Goal: Task Accomplishment & Management: Manage account settings

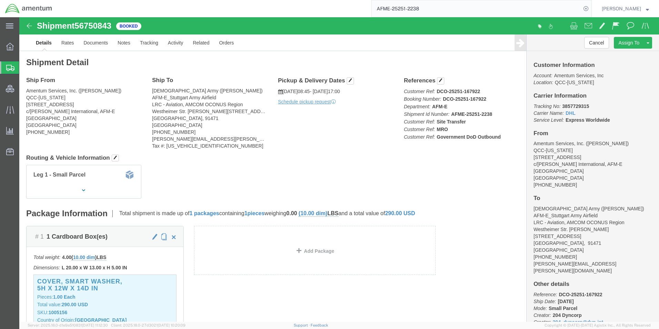
click at [0, 0] on span "Shipment Manager" at bounding box center [0, 0] width 0 height 0
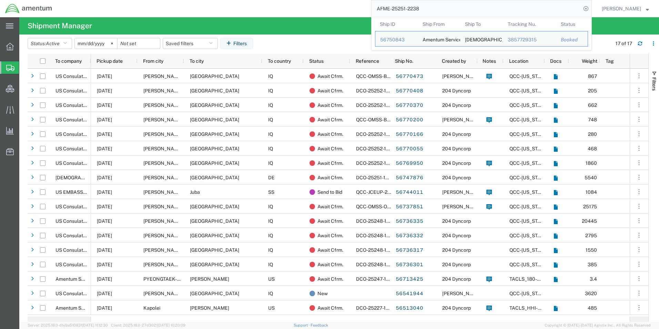
drag, startPoint x: 406, startPoint y: 10, endPoint x: 375, endPoint y: 10, distance: 30.7
click at [375, 10] on div "AFME-25251-2238 Ship ID Ship From Ship To Tracking Nu. Status Ship ID 56750843 …" at bounding box center [324, 8] width 535 height 17
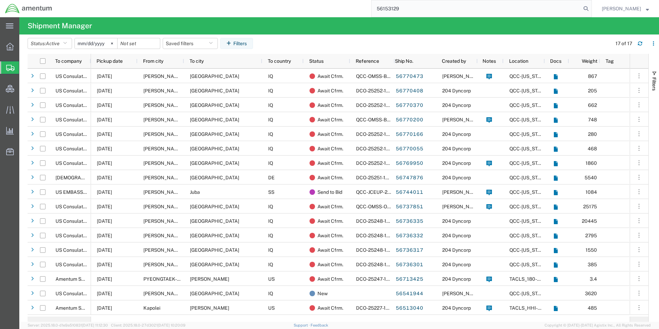
type input "56153129"
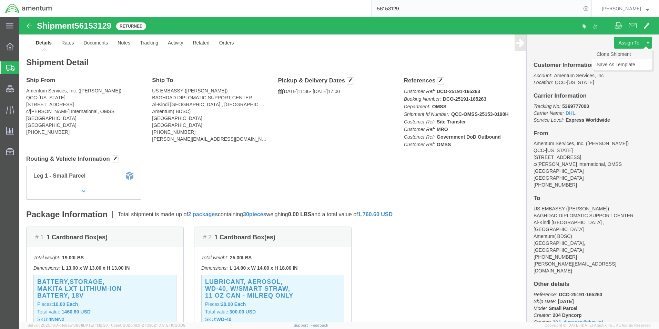
click link "Clone Shipment"
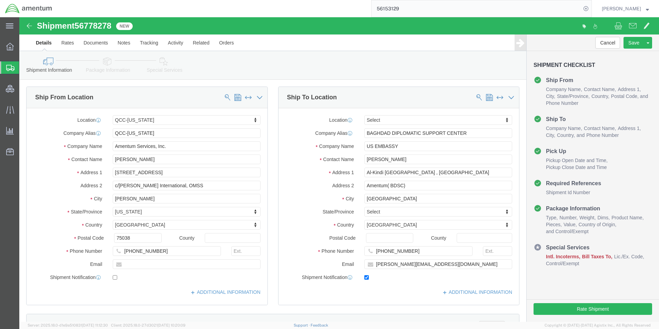
select select "42668"
select select
drag, startPoint x: 381, startPoint y: 130, endPoint x: 403, endPoint y: 131, distance: 22.1
click input "US EMBASSY"
drag, startPoint x: 403, startPoint y: 131, endPoint x: 232, endPoint y: 126, distance: 171.4
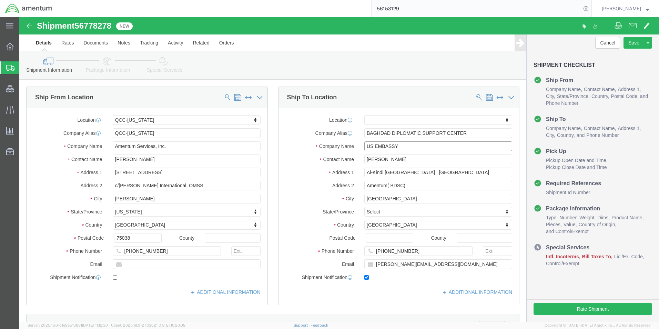
click div "Ship From Location Location [GEOGRAPHIC_DATA]-[US_STATE] My Profile Location [P…"
paste input "Consulate General"
type input "US Consulate General"
drag, startPoint x: 381, startPoint y: 143, endPoint x: 297, endPoint y: 138, distance: 84.3
click div "Contact Name [PERSON_NAME]"
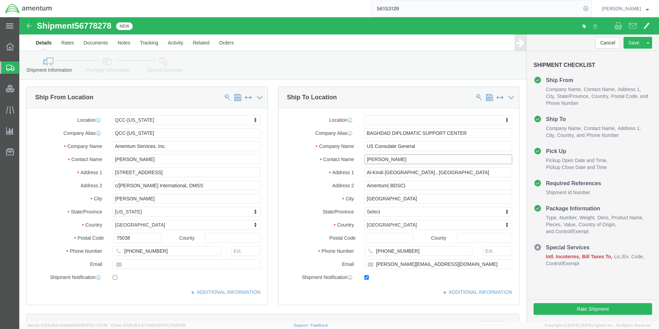
type input "[PERSON_NAME]"
click input "Al-Kindi [GEOGRAPHIC_DATA] , [GEOGRAPHIC_DATA]"
drag, startPoint x: 332, startPoint y: 153, endPoint x: 290, endPoint y: 152, distance: 42.1
click div "Address [STREET_ADDRESS]"
paste input "413 [PERSON_NAME], [GEOGRAPHIC_DATA], Erbil"
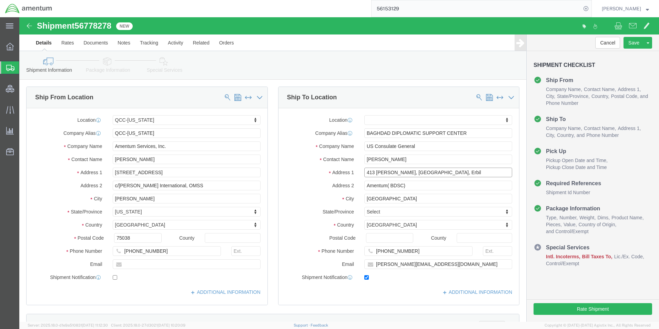
type input "413 [PERSON_NAME], [GEOGRAPHIC_DATA], Erbil"
select select
click input "Amentum( BDSC)"
drag, startPoint x: 412, startPoint y: 170, endPoint x: 271, endPoint y: 164, distance: 141.1
click div "Address 2 Amentum( BDSC)"
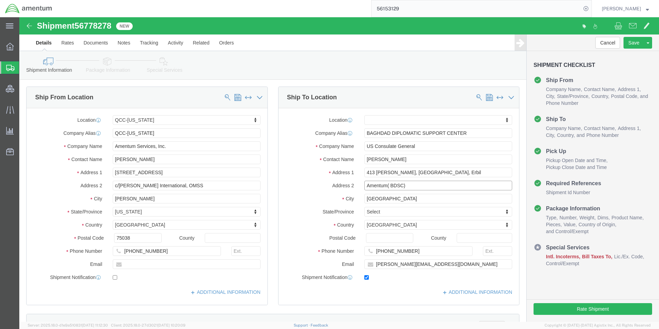
paste input "MENTUM (BDSC), [GEOGRAPHIC_DATA]"
type input "AMENTUM (BDSC), [GEOGRAPHIC_DATA]"
click input "[GEOGRAPHIC_DATA]"
click div "Location My Profile Location [PHONE_NUMBER] [PHONE_NUMBER] [PHONE_NUMBER] [PHON…"
click input "[PHONE_NUMBER]"
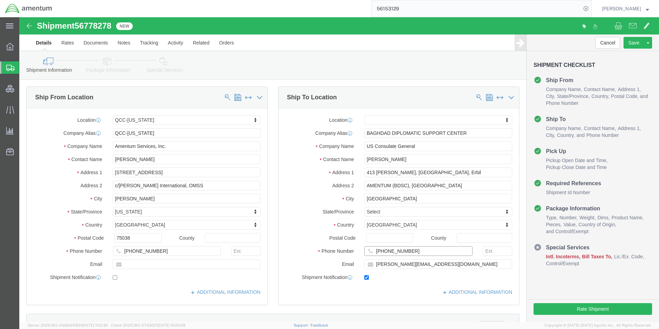
drag, startPoint x: 408, startPoint y: 234, endPoint x: 239, endPoint y: 232, distance: 169.6
click div "Ship From Location Location [GEOGRAPHIC_DATA]-[US_STATE] My Profile Location [P…"
paste input "964 7871168838"
type input "964 7871168838"
click input "[PERSON_NAME][EMAIL_ADDRESS][DOMAIN_NAME]"
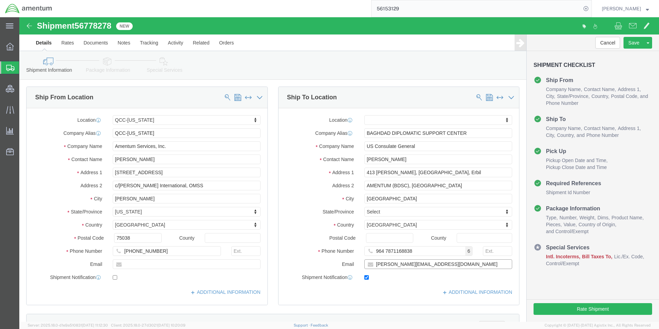
drag, startPoint x: 440, startPoint y: 249, endPoint x: 188, endPoint y: 236, distance: 252.6
click div "Ship From Location Location [GEOGRAPHIC_DATA]-[US_STATE] My Profile Location [P…"
paste input "Annah.Gichimu"
type input "[EMAIL_ADDRESS][DOMAIN_NAME]"
click label "Phone Number"
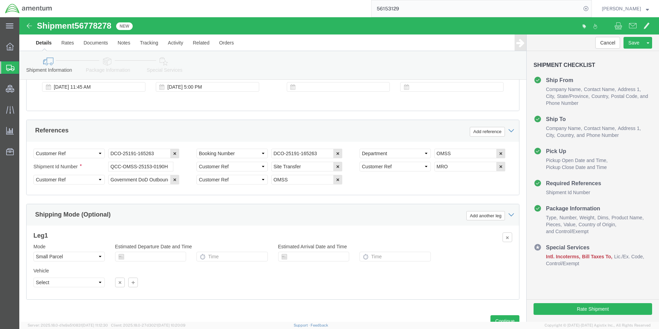
scroll to position [436, 0]
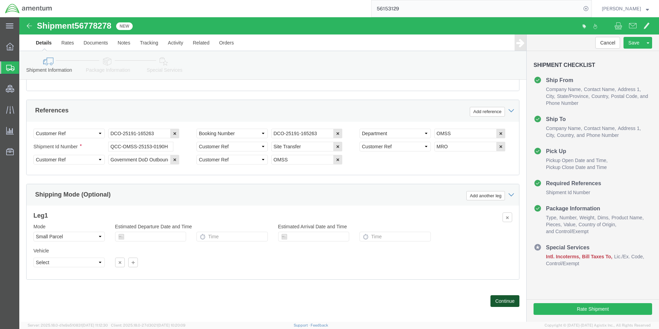
click button "Continue"
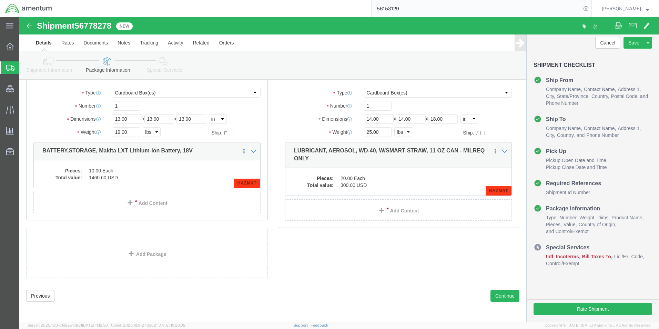
scroll to position [46, 0]
click button "Continue"
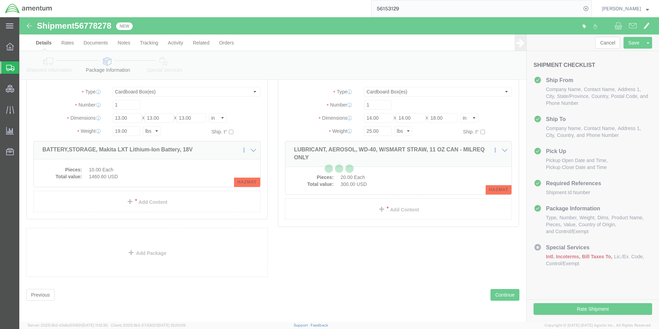
select select
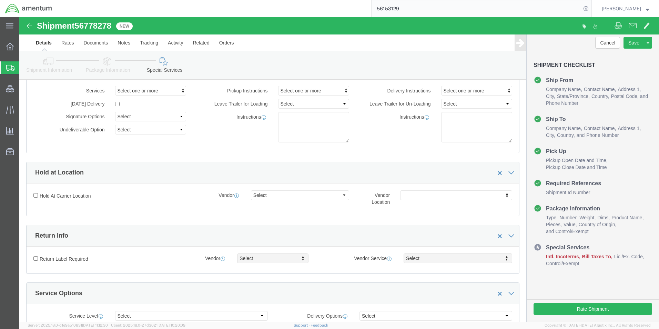
select select "DEPARTMENT"
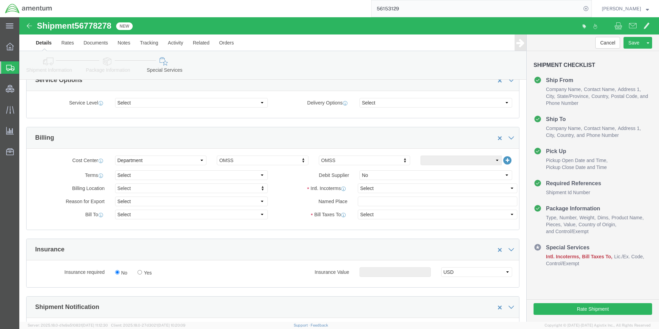
scroll to position [276, 0]
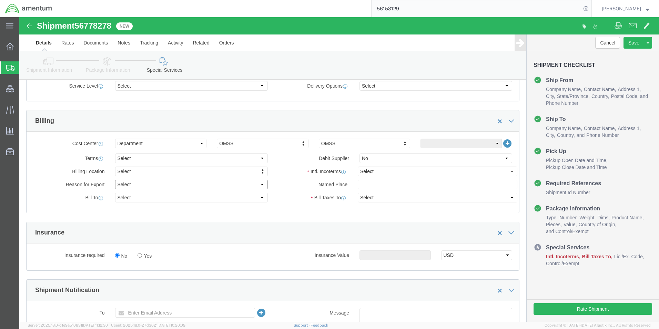
drag, startPoint x: 117, startPoint y: 170, endPoint x: 118, endPoint y: 173, distance: 3.9
click select "Select Gift Personal Effects Repair/Warranty Return Sample Sold Temporary/Not S…"
select select "SOLD"
click select "Select Gift Personal Effects Repair/Warranty Return Sample Sold Temporary/Not S…"
click select "Select Recipient Account Sender/Shipper Third Party Account"
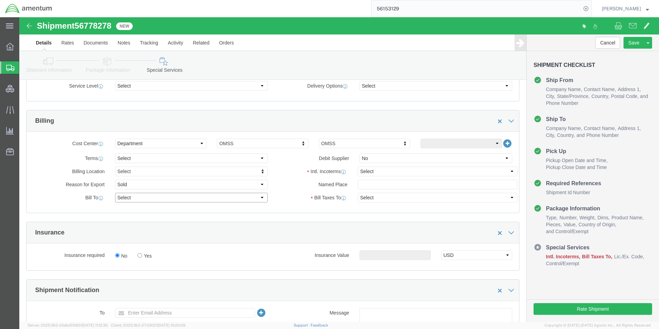
select select "SHIP"
click select "Select Recipient Account Sender/Shipper Third Party Account"
click select "Select Carriage Insurance Paid Carriage Paid To Cost and Freight Cost Insurance…"
select select "DAP"
click select "Select Carriage Insurance Paid Carriage Paid To Cost and Freight Cost Insurance…"
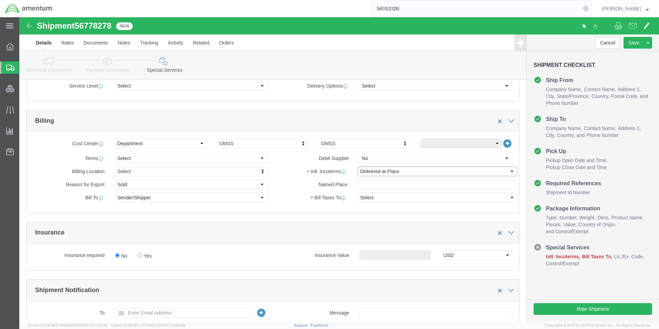
select select "RCPN"
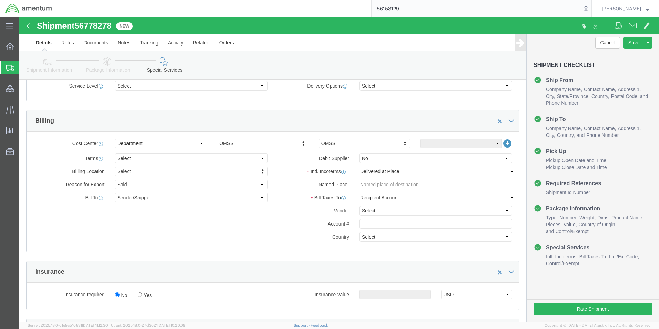
click label "Account #"
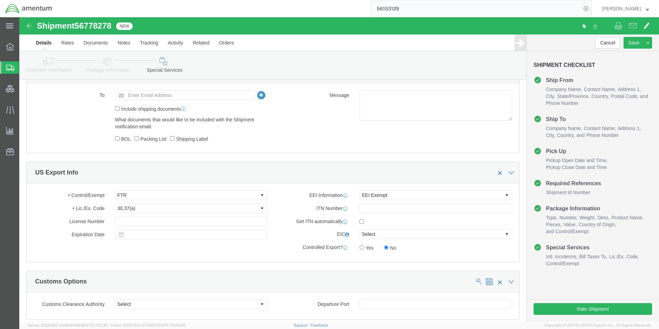
scroll to position [551, 0]
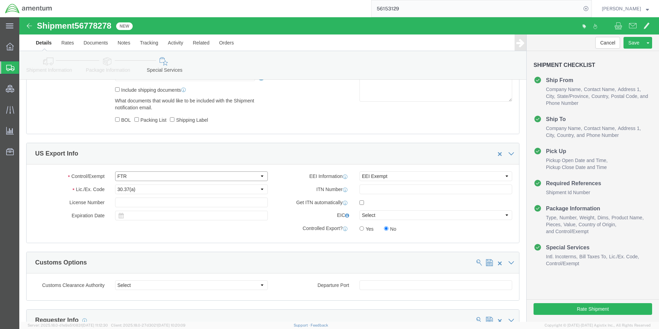
click select "Select ATF BIS DEA EPA FDA FTR ITAR OFAC Other (OPA)"
click div "US Export Info"
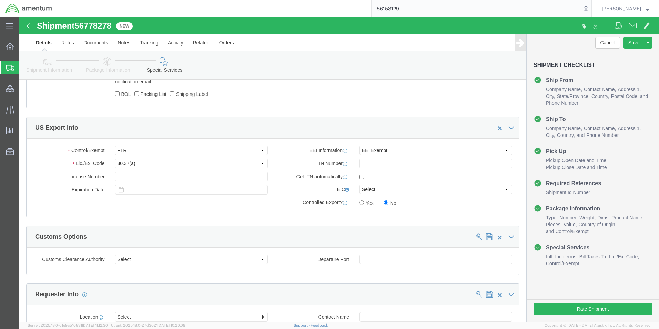
scroll to position [689, 0]
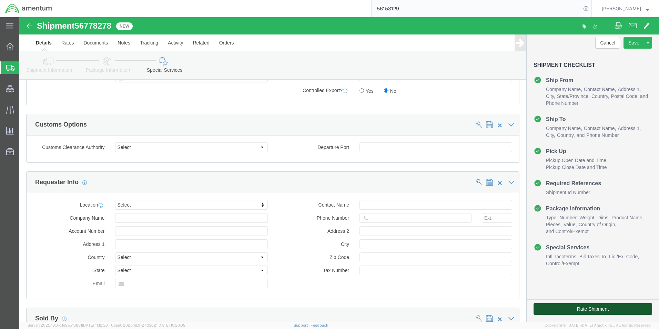
click button "Rate Shipment"
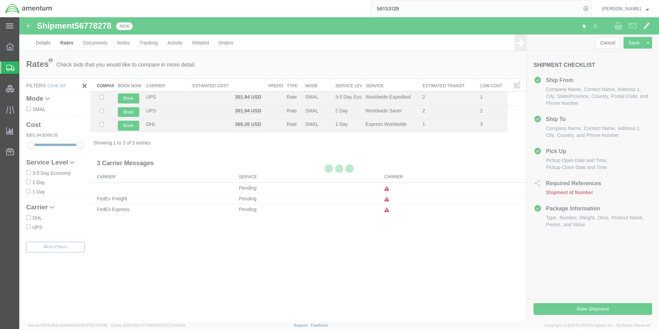
scroll to position [0, 0]
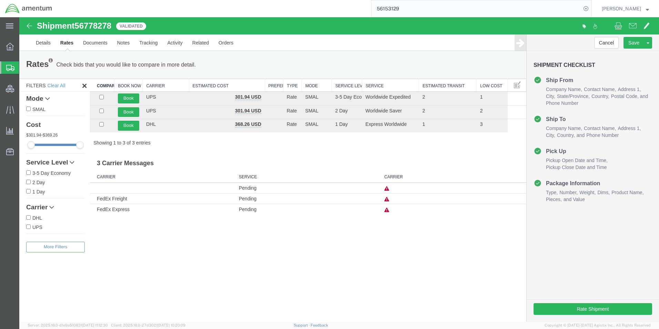
click at [249, 58] on div "Rates Check bids that you would like to compare in more detail. Compare Filter" at bounding box center [168, 65] width 294 height 14
click at [0, 0] on span "Shipment Manager" at bounding box center [0, 0] width 0 height 0
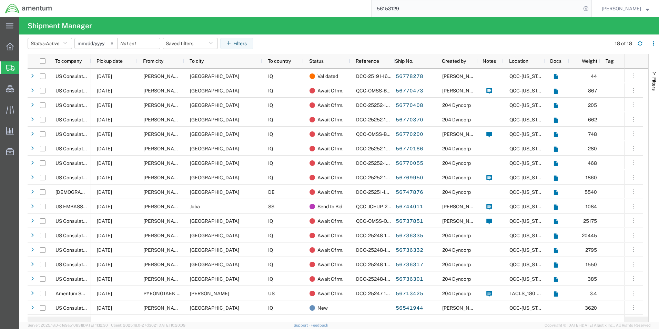
click at [406, 6] on input "56153129" at bounding box center [477, 8] width 210 height 17
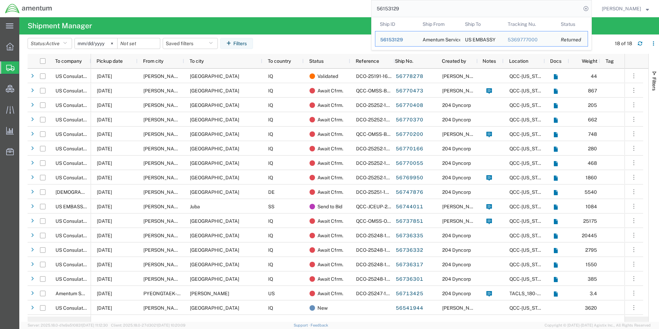
click at [406, 6] on input "56153129" at bounding box center [477, 8] width 210 height 17
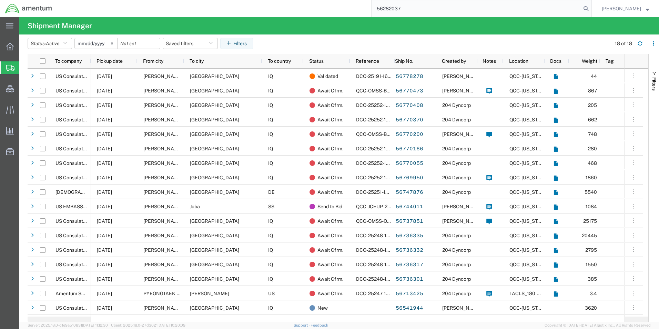
type input "56282037"
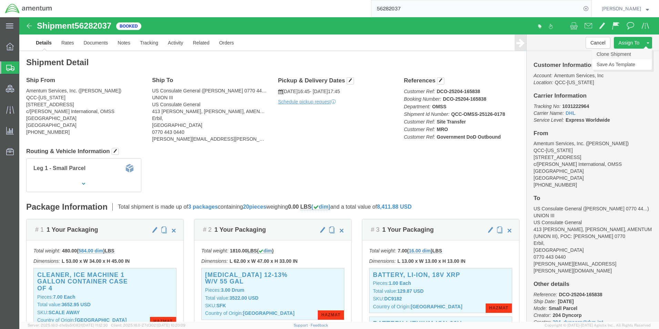
click link "Clone Shipment"
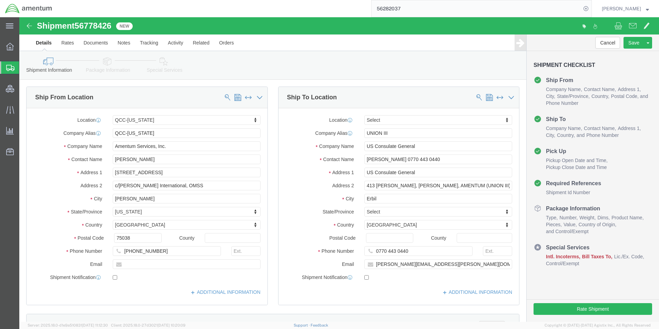
select select "42668"
select select
click input "[PERSON_NAME] 0770 443 0440"
drag, startPoint x: 428, startPoint y: 142, endPoint x: 341, endPoint y: 139, distance: 87.2
click div "[PERSON_NAME] 0770 443 0440"
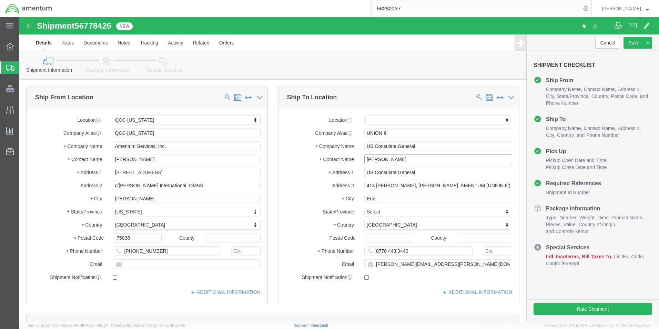
type input "[PERSON_NAME]"
click at [406, 10] on input "56282037" at bounding box center [477, 8] width 210 height 17
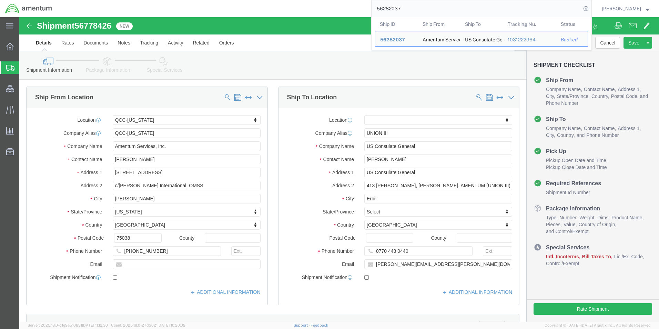
click at [406, 10] on input "56282037" at bounding box center [477, 8] width 210 height 17
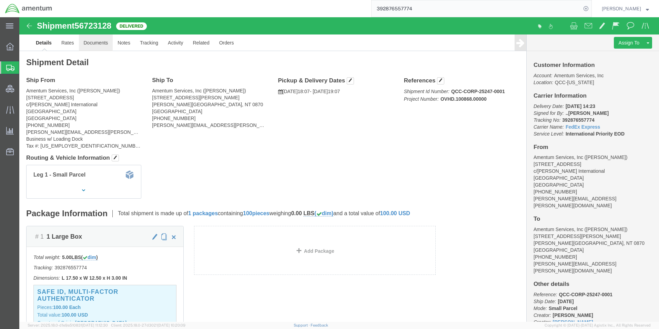
click link "Documents"
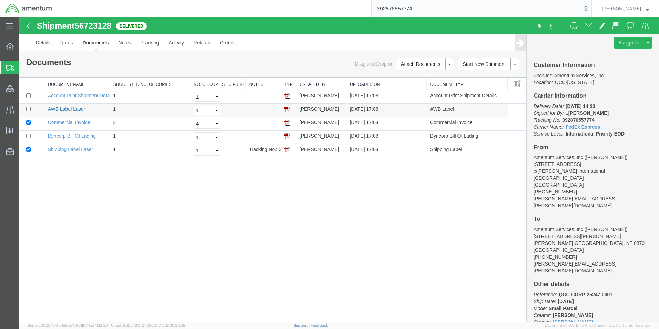
click at [78, 110] on link "AWB Label Laser" at bounding box center [66, 109] width 37 height 6
drag, startPoint x: 77, startPoint y: 150, endPoint x: 517, endPoint y: 128, distance: 441.4
click at [77, 150] on link "Shipping Label Laser" at bounding box center [70, 149] width 45 height 6
click at [399, 10] on input "392876557774" at bounding box center [477, 8] width 210 height 17
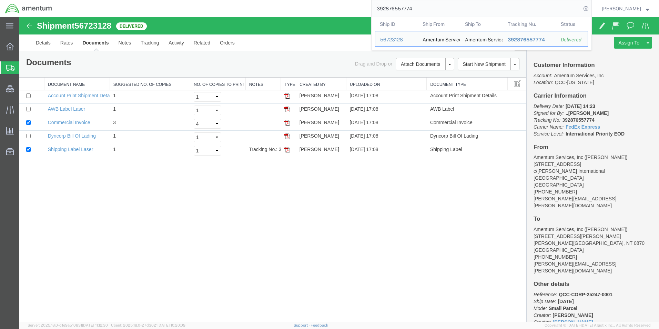
click at [399, 10] on input "392876557774" at bounding box center [477, 8] width 210 height 17
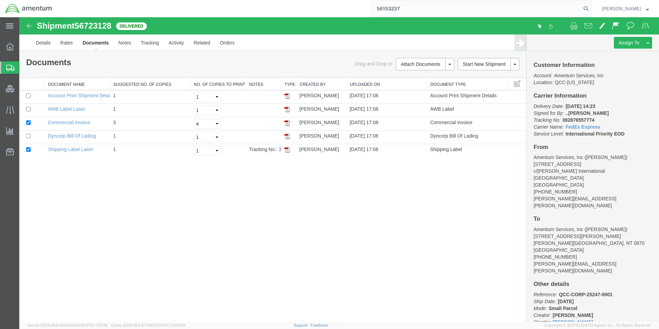
type input "56153237"
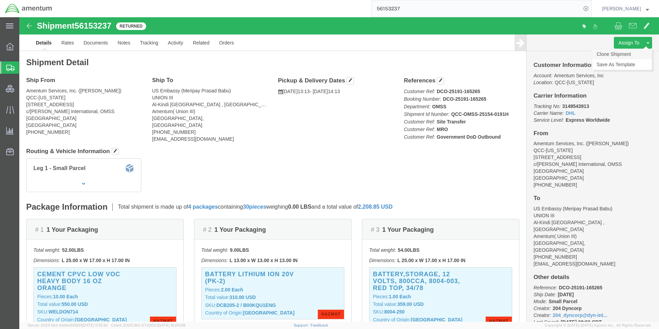
click link "Clone Shipment"
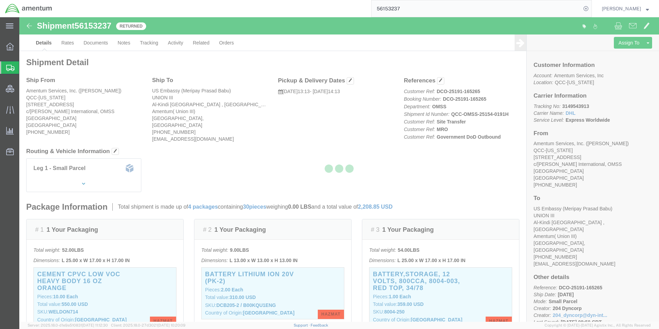
select select "42668"
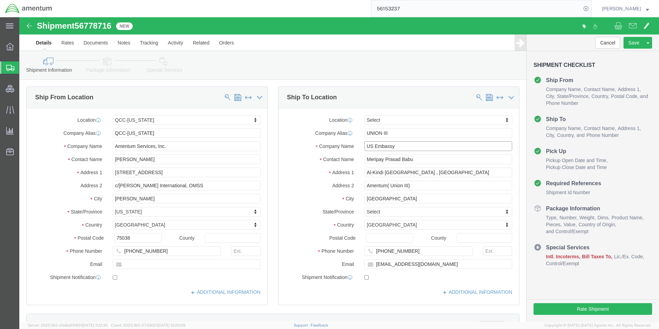
click input "US Embassy"
drag, startPoint x: 396, startPoint y: 130, endPoint x: 295, endPoint y: 131, distance: 101.0
click div "Company Name US Embassy"
paste input "Consulate General"
type input "US Consulate General"
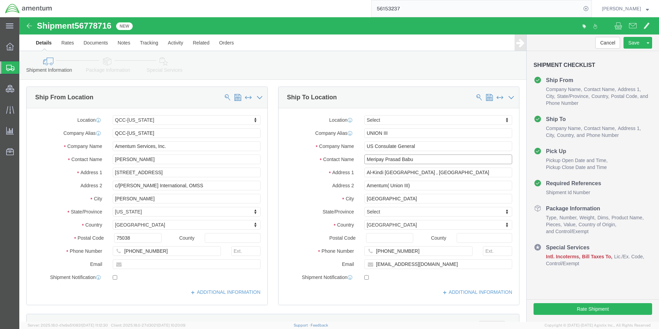
drag, startPoint x: 414, startPoint y: 143, endPoint x: 289, endPoint y: 145, distance: 124.4
click div "Contact Name [PERSON_NAME]"
type input "[PERSON_NAME]"
drag, startPoint x: 404, startPoint y: 152, endPoint x: 410, endPoint y: 154, distance: 6.8
click input "Al-Kindi [GEOGRAPHIC_DATA] , [GEOGRAPHIC_DATA]"
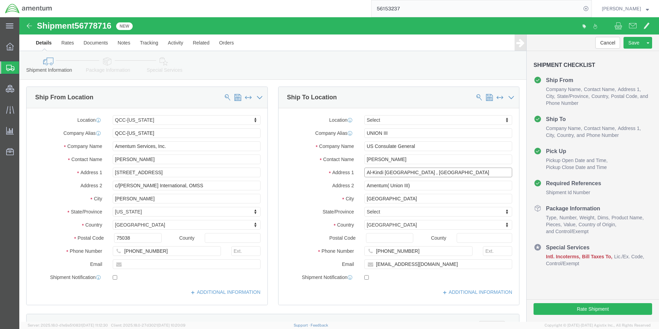
drag, startPoint x: 415, startPoint y: 155, endPoint x: 301, endPoint y: 149, distance: 113.9
click div "Location Select Select My Profile Location [PHONE_NUMBER] [PHONE_NUMBER] [PHONE…"
paste input "413 [PERSON_NAME], [GEOGRAPHIC_DATA], Erbil"
type input "413 [PERSON_NAME], [GEOGRAPHIC_DATA], Erbil"
drag, startPoint x: 435, startPoint y: 170, endPoint x: 399, endPoint y: 170, distance: 35.8
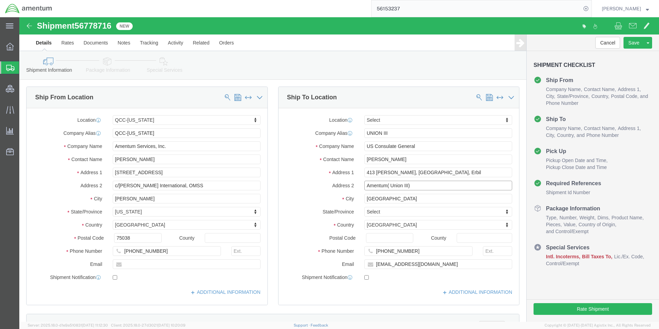
click input "Amentum( Union III)"
drag, startPoint x: 370, startPoint y: 166, endPoint x: 310, endPoint y: 165, distance: 60.3
click div "Address 2 Amentum( Union III)"
paste input "MENTUM (UNION III), [GEOGRAPHIC_DATA]"
type input "AMENTUM (UNION III), [GEOGRAPHIC_DATA]"
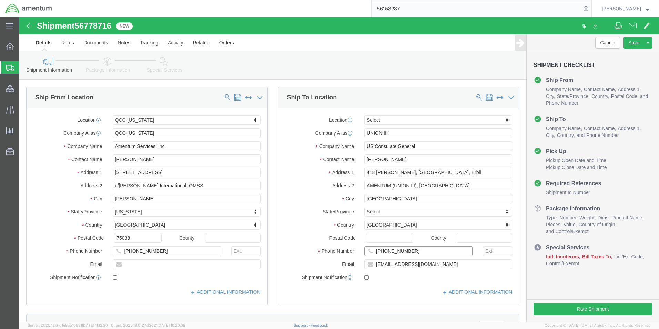
click input "[PHONE_NUMBER]"
drag, startPoint x: 314, startPoint y: 234, endPoint x: 240, endPoint y: 232, distance: 73.8
click div "Ship From Location Location [GEOGRAPHIC_DATA]-[US_STATE] Select My Profile Loca…"
paste input "964 7871168838"
type input "964 7871168838"
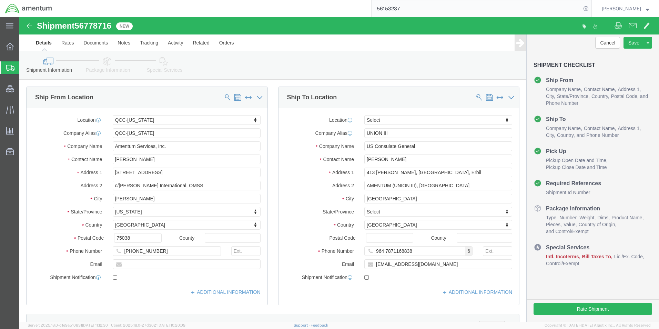
click div "Location Select Select My Profile Location [PHONE_NUMBER] [PHONE_NUMBER] [PHONE…"
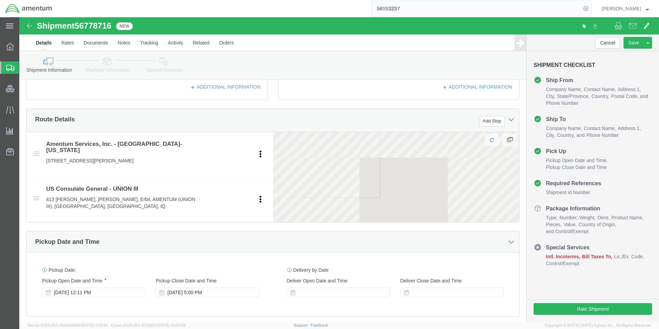
scroll to position [207, 0]
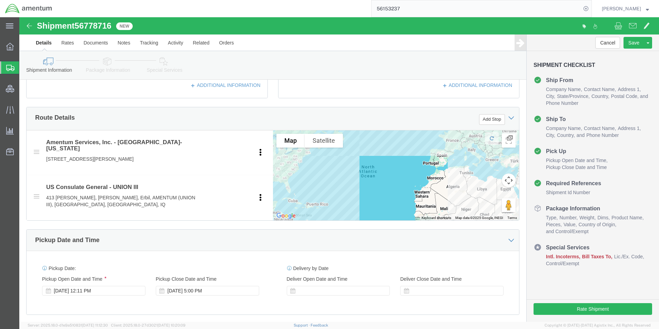
click link "Special Services"
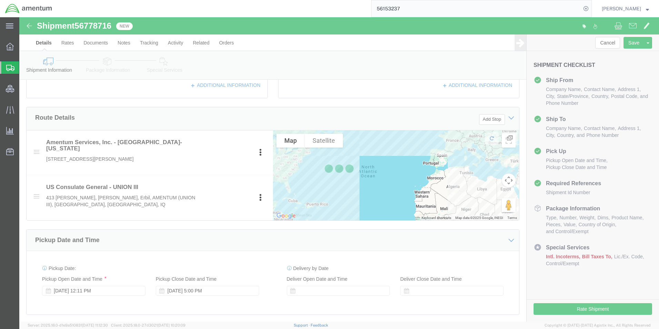
select select
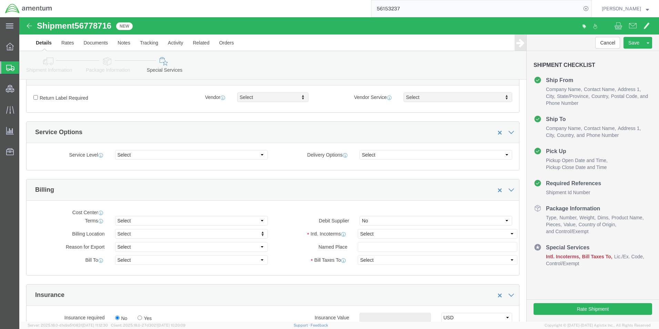
select select "DEPARTMENT"
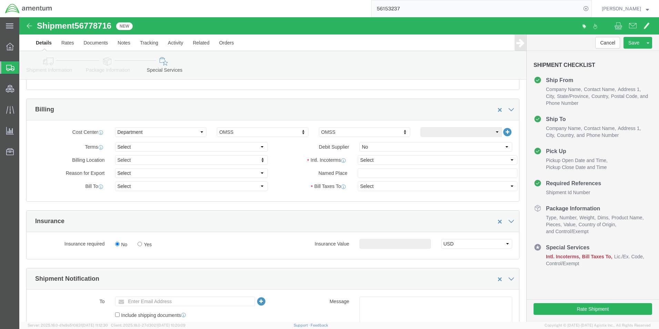
scroll to position [241, 0]
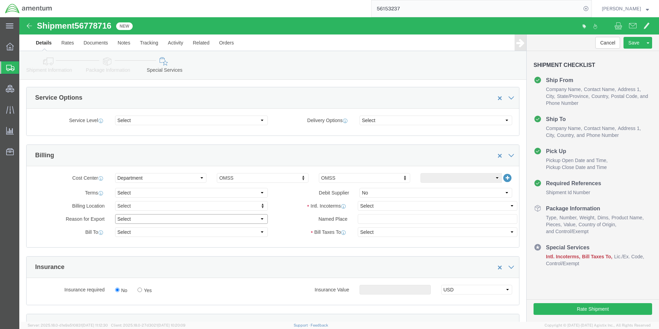
click select "Select Gift Personal Effects Repair/Warranty Return Sample Sold Temporary/Not S…"
select select "SOLD"
click select "Select Gift Personal Effects Repair/Warranty Return Sample Sold Temporary/Not S…"
click select "Select Recipient Account Sender/Shipper Third Party Account"
select select "SHIP"
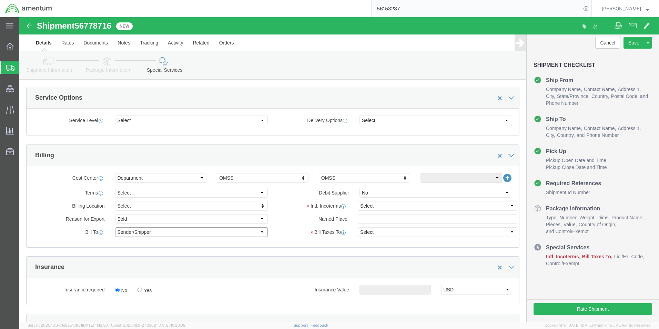
click select "Select Recipient Account Sender/Shipper Third Party Account"
drag, startPoint x: 343, startPoint y: 191, endPoint x: 374, endPoint y: 192, distance: 30.7
click select "Select Carriage Insurance Paid Carriage Paid To Cost and Freight Cost Insurance…"
select select "DAP"
click select "Select Carriage Insurance Paid Carriage Paid To Cost and Freight Cost Insurance…"
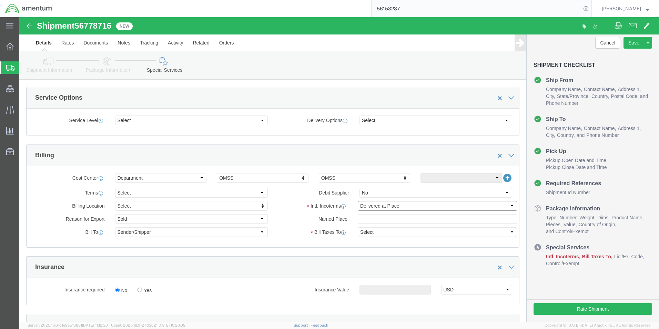
select select "RCPN"
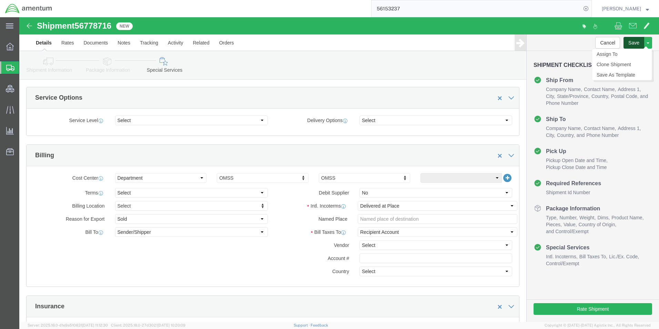
click button "Save"
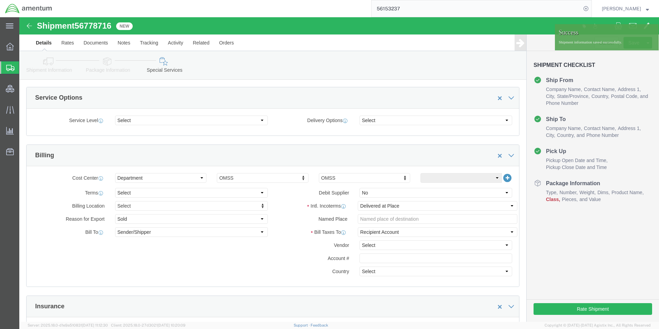
click at [403, 6] on input "56153237" at bounding box center [477, 8] width 210 height 17
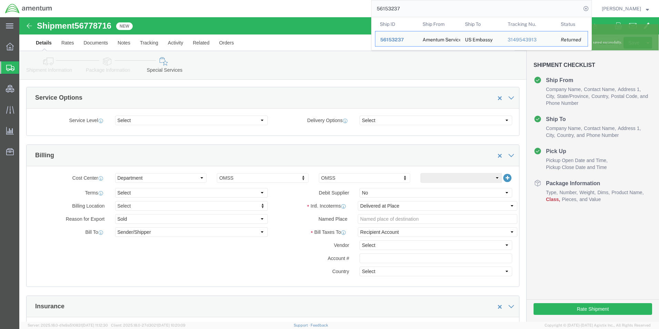
click at [403, 6] on input "56153237" at bounding box center [477, 8] width 210 height 17
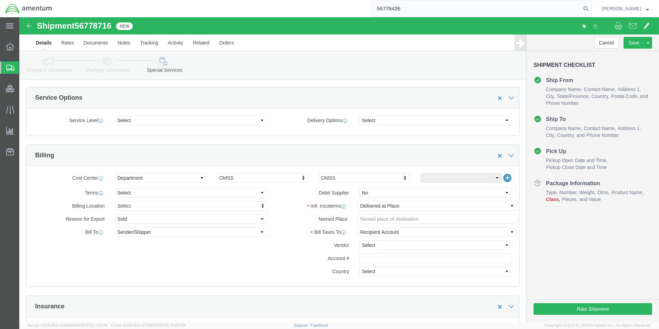
type input "56778426"
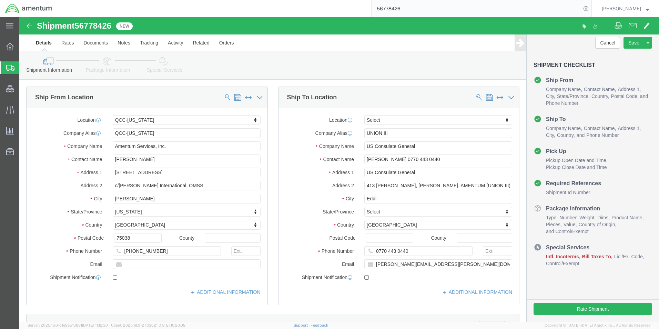
select select "42668"
drag, startPoint x: 413, startPoint y: 140, endPoint x: 432, endPoint y: 143, distance: 18.8
click input "[PERSON_NAME] 0770 443 0440"
drag, startPoint x: 432, startPoint y: 142, endPoint x: 308, endPoint y: 146, distance: 123.8
click div "Contact Name [PERSON_NAME] 0770 443 0440"
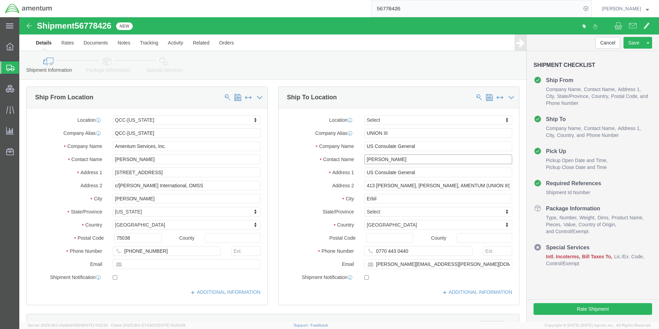
type input "[PERSON_NAME]"
click input "[PERSON_NAME]"
drag, startPoint x: 411, startPoint y: 154, endPoint x: 257, endPoint y: 159, distance: 154.5
click div "Location Select Select My Profile Location [PHONE_NUMBER] [PHONE_NUMBER] [PHONE…"
paste input "413 [PERSON_NAME], [PERSON_NAME], Erbi"
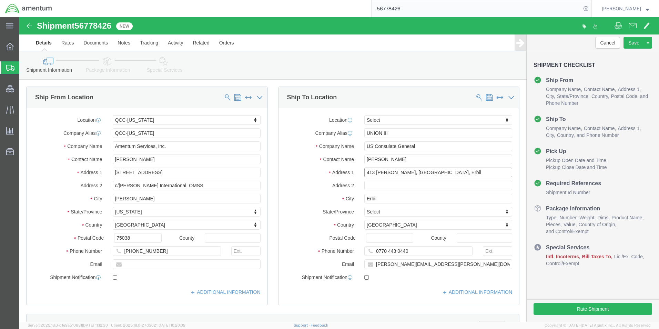
type input "413 [PERSON_NAME], [GEOGRAPHIC_DATA], Erbil"
click input "text"
paste input "AMENTUM (UNION III), [GEOGRAPHIC_DATA]"
type input "AMENTUM (UNION III), [GEOGRAPHIC_DATA]"
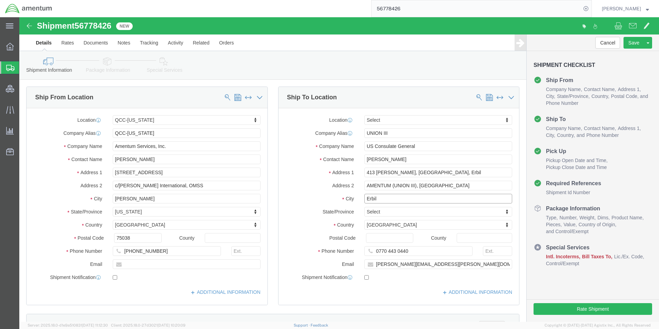
click input "Erbil"
drag, startPoint x: 374, startPoint y: 181, endPoint x: 309, endPoint y: 181, distance: 64.8
click div "City Erbil"
type input "[GEOGRAPHIC_DATA]"
click input "0770 443 0440"
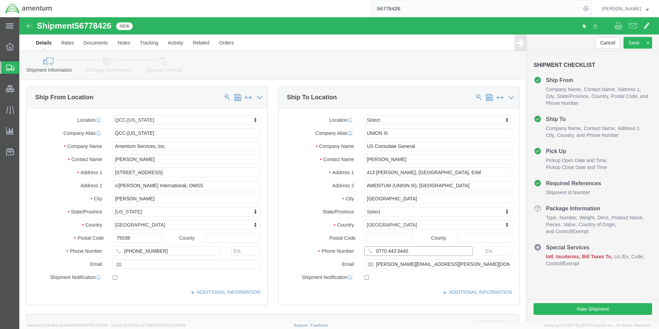
drag, startPoint x: 401, startPoint y: 233, endPoint x: 297, endPoint y: 226, distance: 103.2
click div "Location Select Select My Profile Location [PHONE_NUMBER] [PHONE_NUMBER] [PHONE…"
paste input "964 7871168838"
type input "964 7871168838"
click input "[PERSON_NAME][EMAIL_ADDRESS][PERSON_NAME][DOMAIN_NAME]"
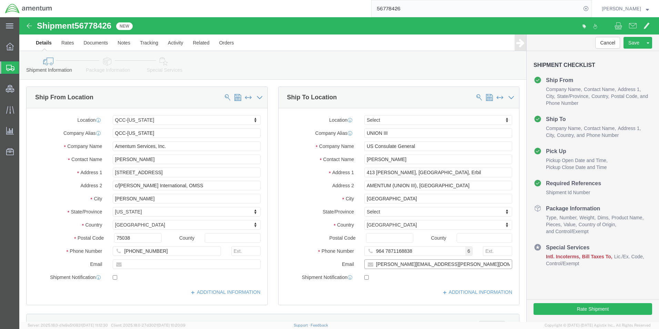
drag, startPoint x: 447, startPoint y: 247, endPoint x: 260, endPoint y: 243, distance: 186.5
click div "Email [PERSON_NAME][EMAIL_ADDRESS][PERSON_NAME][DOMAIN_NAME]"
paste input "Annah.Gichimu"
type input "[EMAIL_ADDRESS][DOMAIN_NAME]"
click button "Save"
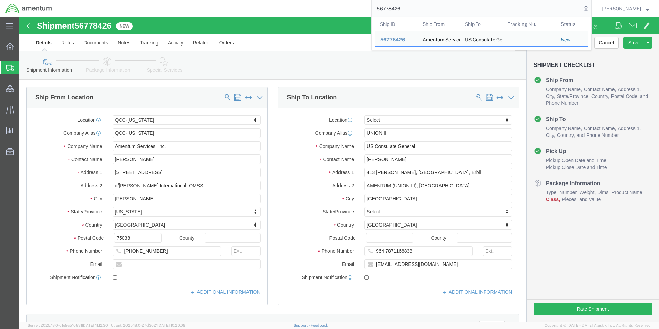
click at [401, 10] on input "56778426" at bounding box center [477, 8] width 210 height 17
click link "Package Information"
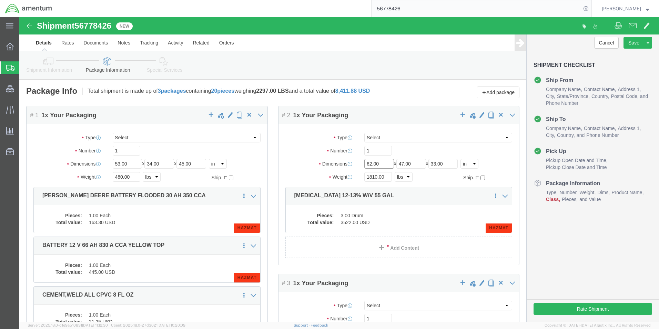
click input "62.00"
type input "64.00"
click input "33.00"
type input "34.00"
click button "Save"
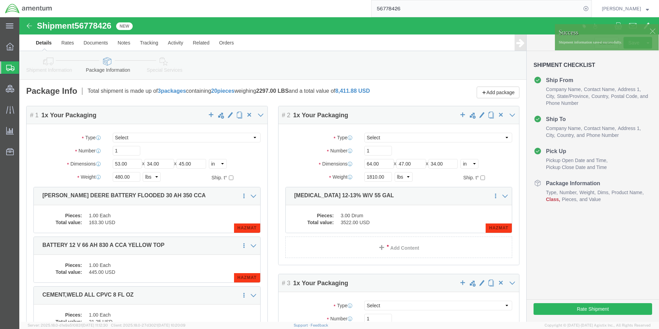
click at [399, 12] on input "56778426" at bounding box center [477, 8] width 210 height 17
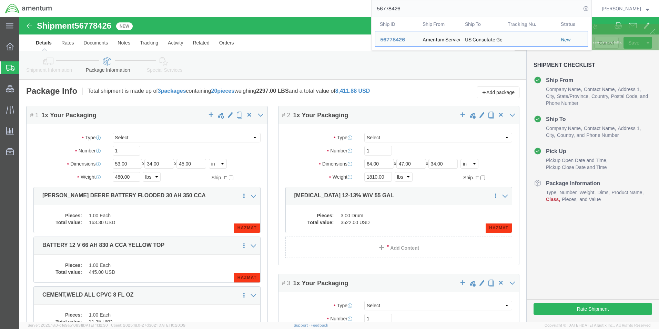
click at [399, 12] on input "56778426" at bounding box center [477, 8] width 210 height 17
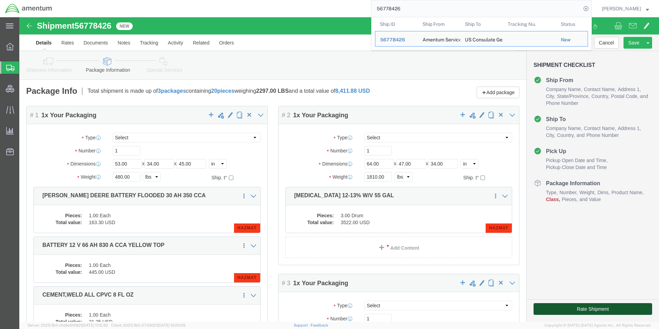
drag, startPoint x: 574, startPoint y: 288, endPoint x: 645, endPoint y: 245, distance: 83.6
click button "Rate Shipment"
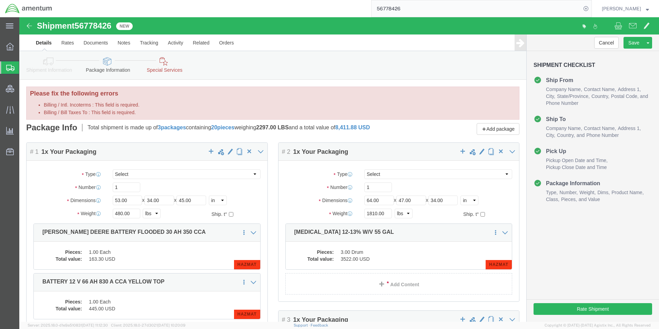
click icon
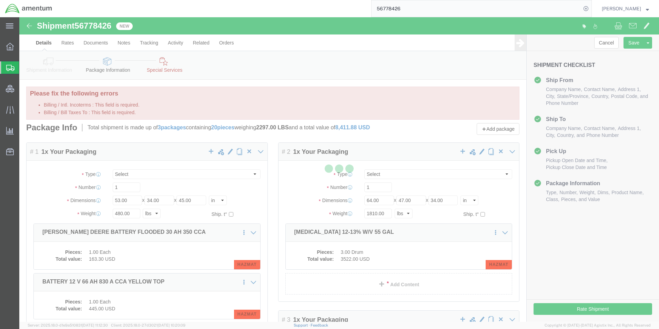
select select
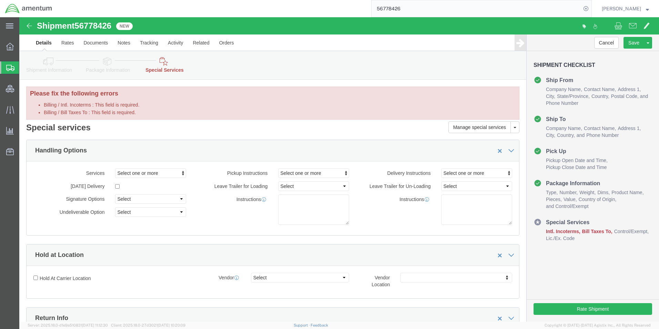
select select "DEPARTMENT"
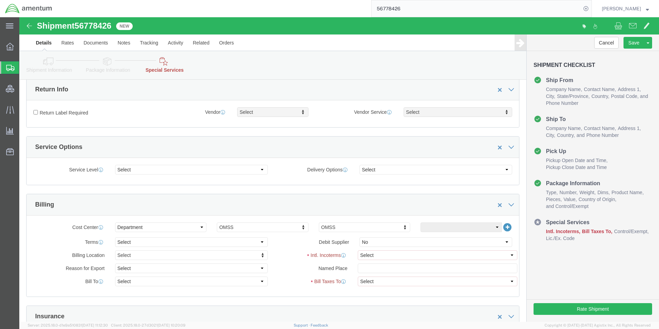
scroll to position [241, 0]
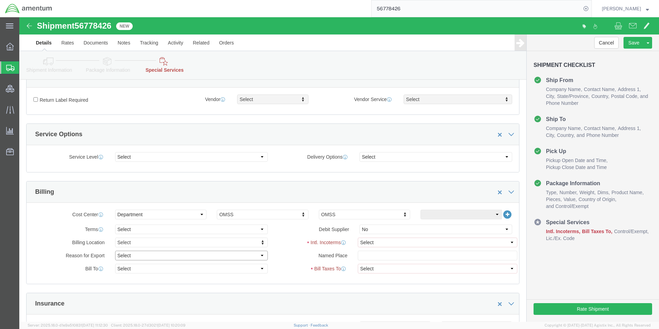
click select "Select Gift Personal Effects Repair/Warranty Return Sample Sold Temporary/Not S…"
select select "SOLD"
click select "Select Gift Personal Effects Repair/Warranty Return Sample Sold Temporary/Not S…"
click select "Select Recipient Account Sender/Shipper Third Party Account"
select select "SHIP"
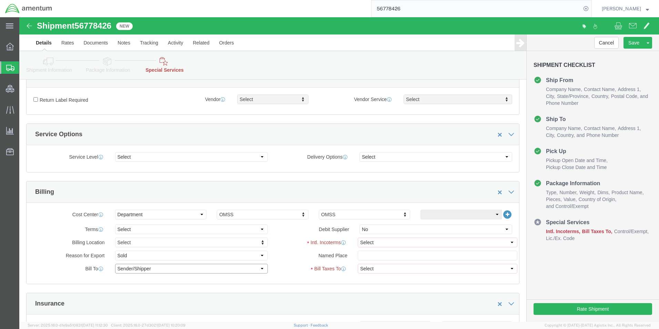
click select "Select Recipient Account Sender/Shipper Third Party Account"
click select "Select Carriage Insurance Paid Carriage Paid To Cost and Freight Cost Insurance…"
select select "DAP"
click select "Select Carriage Insurance Paid Carriage Paid To Cost and Freight Cost Insurance…"
select select "RCPN"
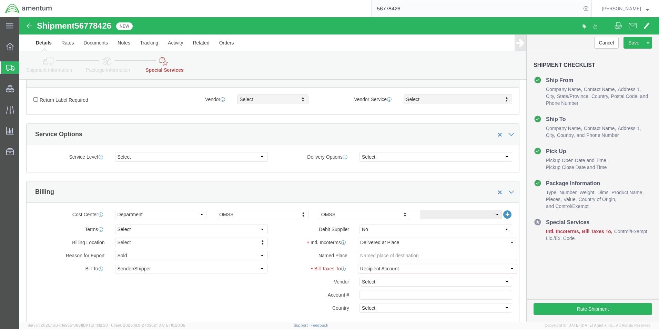
click div "Bill Taxes To Select Recipient Account Sender/Shipper Third Party Account"
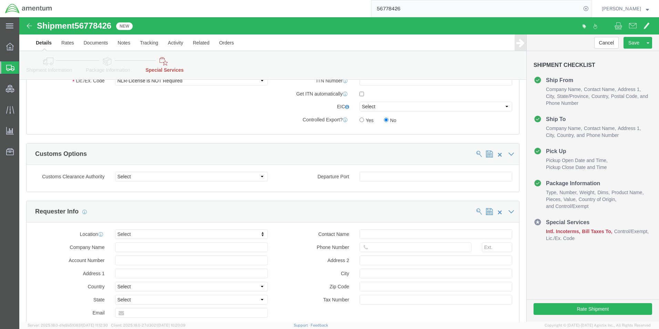
scroll to position [647, 0]
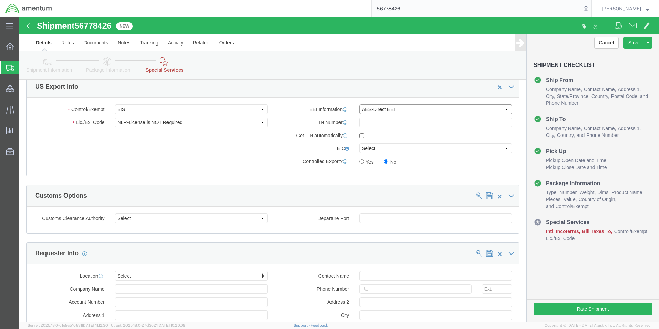
drag, startPoint x: 368, startPoint y: 89, endPoint x: 375, endPoint y: 97, distance: 10.7
click select "Select AES-Direct EEI Carrier File EEI EEI Exempt"
select select "CFIL"
click select "Select AES-Direct EEI Carrier File EEI EEI Exempt"
drag, startPoint x: 555, startPoint y: 289, endPoint x: 584, endPoint y: 328, distance: 49.3
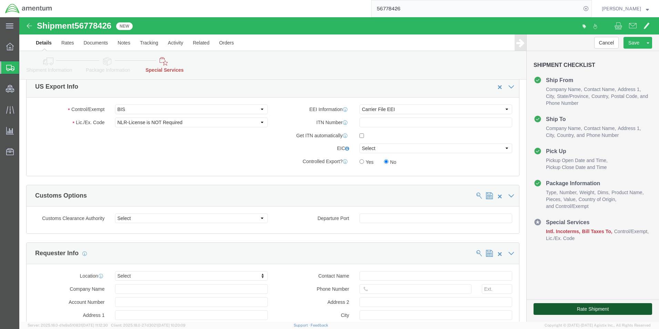
click button "Rate Shipment"
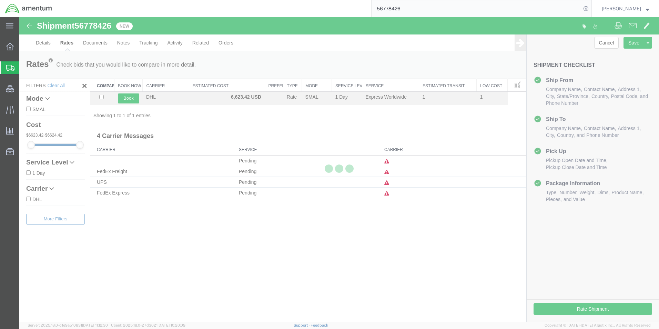
scroll to position [0, 0]
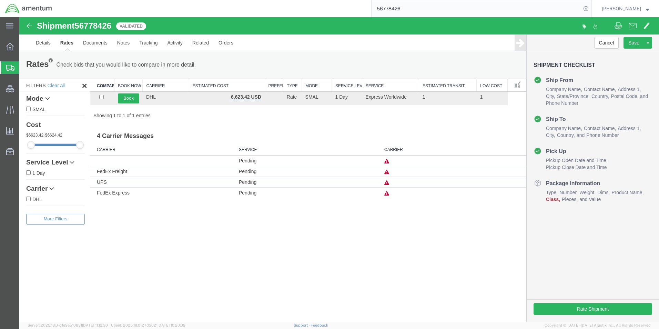
click at [402, 7] on input "56778426" at bounding box center [477, 8] width 210 height 17
type input "56778716"
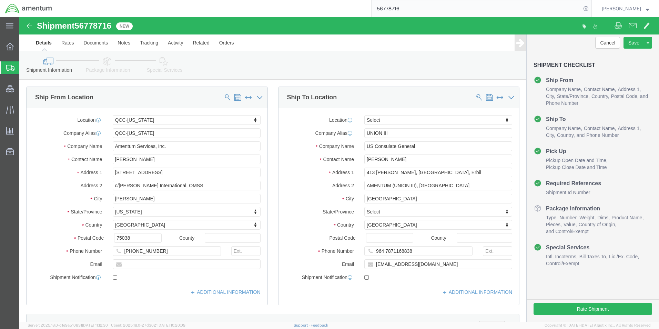
select select "42668"
drag, startPoint x: 461, startPoint y: 248, endPoint x: 456, endPoint y: 246, distance: 4.9
click input "[EMAIL_ADDRESS][DOMAIN_NAME]"
drag, startPoint x: 446, startPoint y: 246, endPoint x: 295, endPoint y: 242, distance: 150.7
click div "Email [EMAIL_ADDRESS][DOMAIN_NAME]"
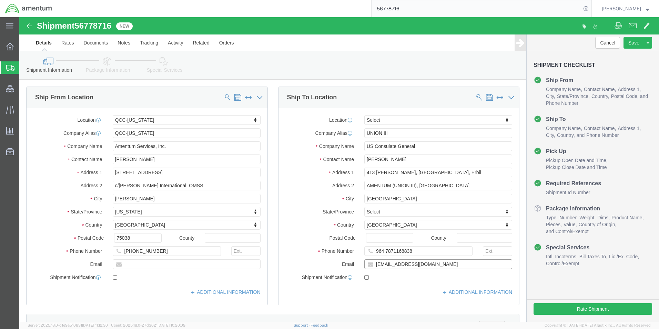
type input "[EMAIL_ADDRESS][DOMAIN_NAME]"
click label "Phone Number"
click link "Package Information"
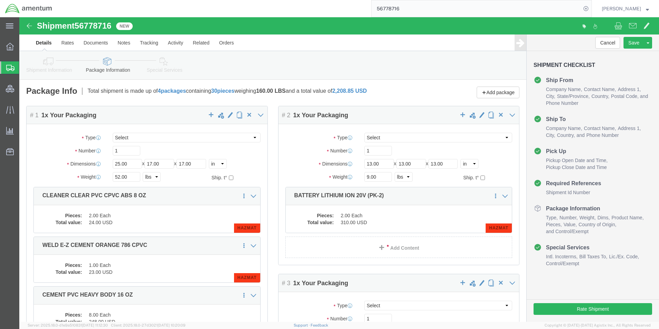
click icon
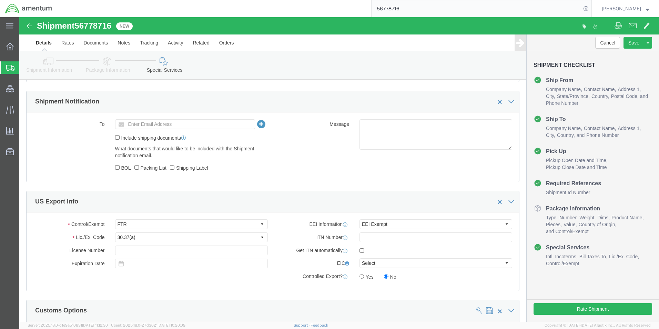
scroll to position [517, 0]
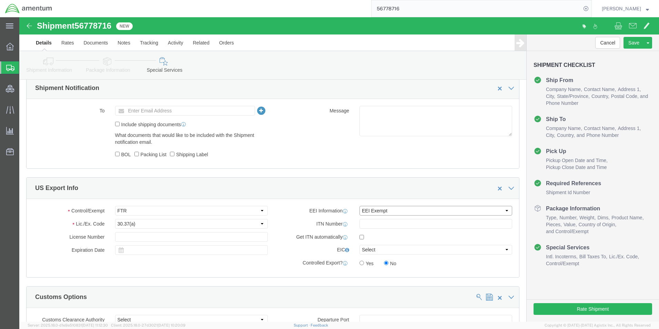
click select "Select AES-Direct EEI Carrier File EEI EEI Exempt"
select select "CFIL"
click select "Select AES-Direct EEI Carrier File EEI EEI Exempt"
drag, startPoint x: 181, startPoint y: 196, endPoint x: 174, endPoint y: 198, distance: 7.2
click select "Select ATF BIS DEA EPA FDA FTR ITAR OFAC Other (OPA)"
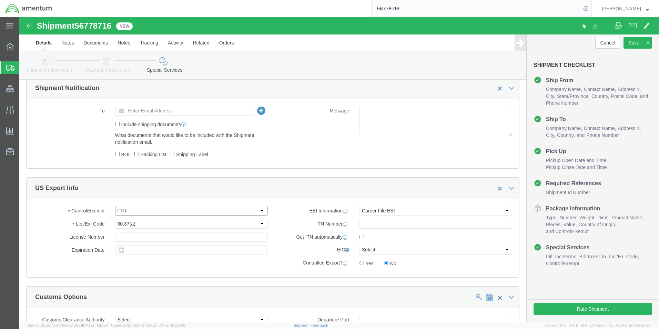
select select "BIS"
click select "Select ATF BIS DEA EPA FDA FTR ITAR OFAC Other (OPA)"
click select "Select AGR-Agricultural APP-Computers APR-Additional Permissive Exports AVS-Air…"
select select "NLR"
click select "Select AGR-Agricultural APP-Computers APR-Additional Permissive Exports AVS-Air…"
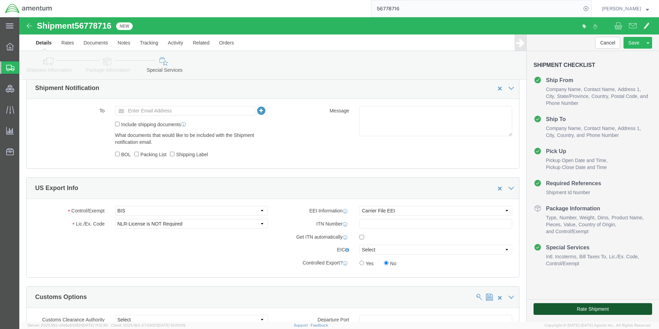
drag, startPoint x: 563, startPoint y: 292, endPoint x: 599, endPoint y: 328, distance: 51.7
click button "Rate Shipment"
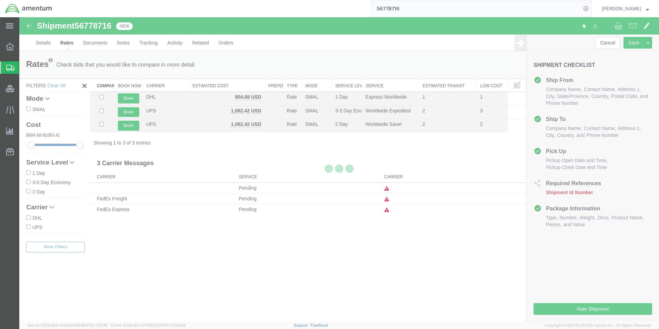
scroll to position [0, 0]
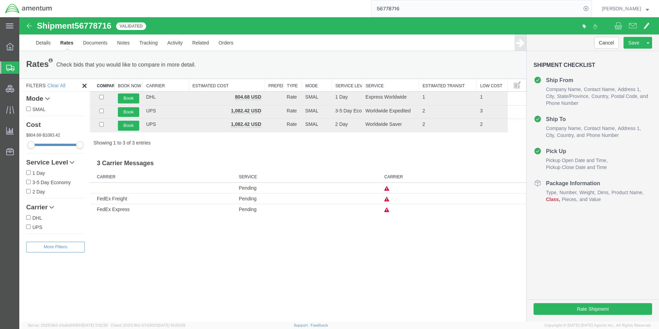
click at [406, 10] on input "56778716" at bounding box center [477, 8] width 210 height 17
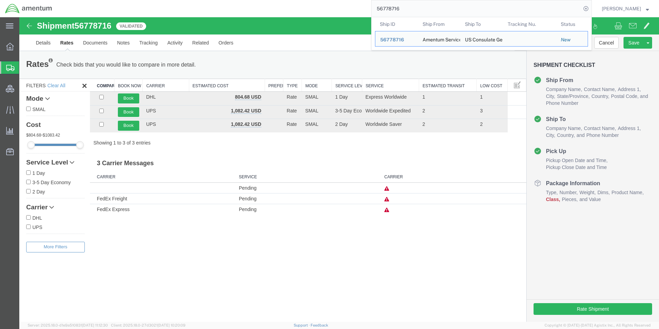
click at [406, 10] on input "56778716" at bounding box center [477, 8] width 210 height 17
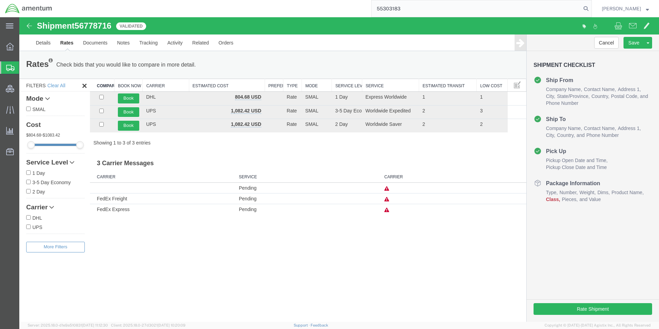
type input "55303183"
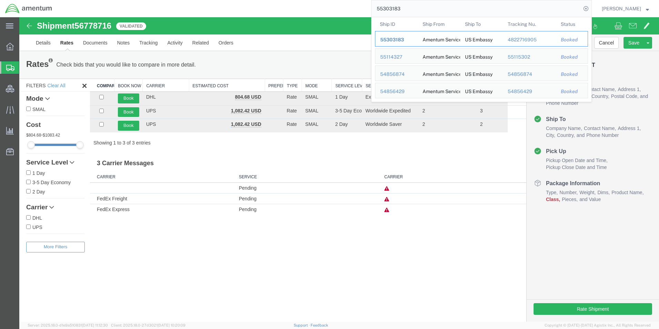
click at [540, 40] on div "4822716905" at bounding box center [530, 39] width 44 height 7
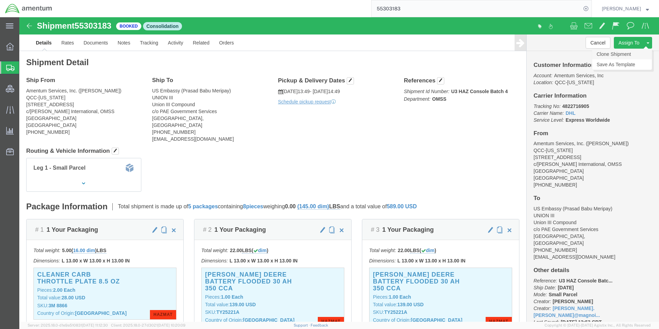
click link "Clone Shipment"
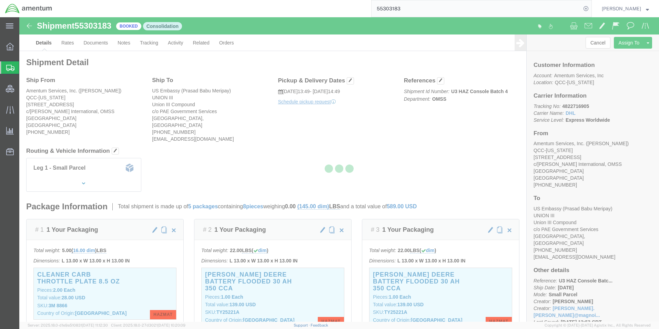
select select "42668"
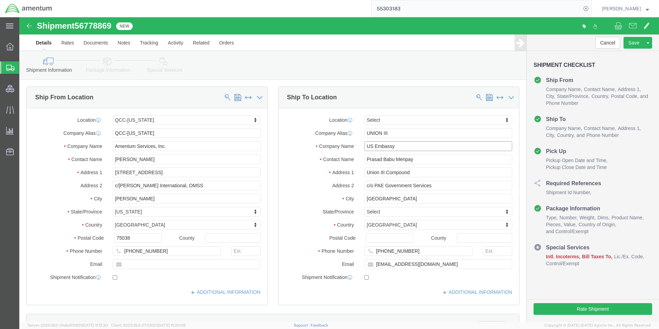
click input "US Embassy"
drag, startPoint x: 335, startPoint y: 128, endPoint x: 300, endPoint y: 128, distance: 34.8
click div "Company Name US Embassy"
paste input "Consulate General"
type input "US Consulate General"
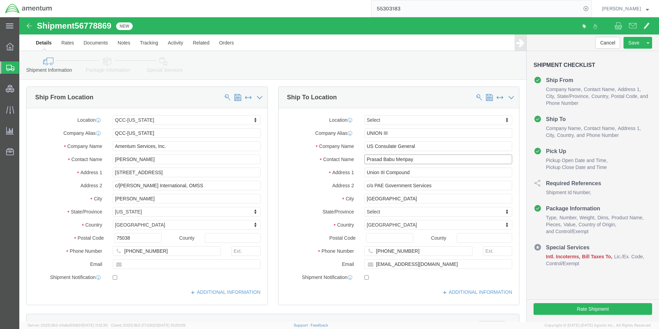
click input "Prasad Babu Meripay"
drag, startPoint x: 406, startPoint y: 143, endPoint x: 304, endPoint y: 138, distance: 102.5
click div "Contact Name [PERSON_NAME]"
type input "[PERSON_NAME]"
click input "Union III Compound"
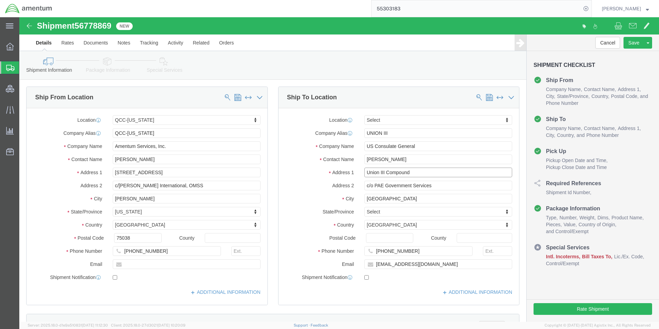
drag, startPoint x: 413, startPoint y: 155, endPoint x: 257, endPoint y: 158, distance: 156.2
click div "Location Select Select My Profile Location [PHONE_NUMBER] [PHONE_NUMBER] [PHONE…"
paste input "413 [PERSON_NAME], [GEOGRAPHIC_DATA], Erbil"
type input "413 [PERSON_NAME], [GEOGRAPHIC_DATA], Erbil"
click div "Location Select Select My Profile Location [PHONE_NUMBER] [PHONE_NUMBER] [PHONE…"
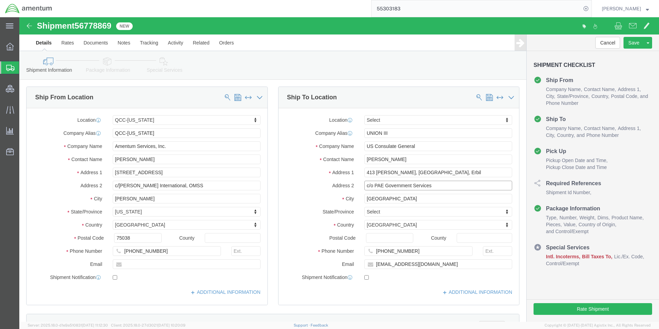
click input "c/o PAE Government Services"
drag, startPoint x: 436, startPoint y: 169, endPoint x: 251, endPoint y: 167, distance: 185.1
click div "Ship From Location Location [GEOGRAPHIC_DATA]-[US_STATE] Select My Profile Loca…"
paste input "AMENTUM (UNION III), [GEOGRAPHIC_DATA]"
type input "AMENTUM (UNION III), [GEOGRAPHIC_DATA]"
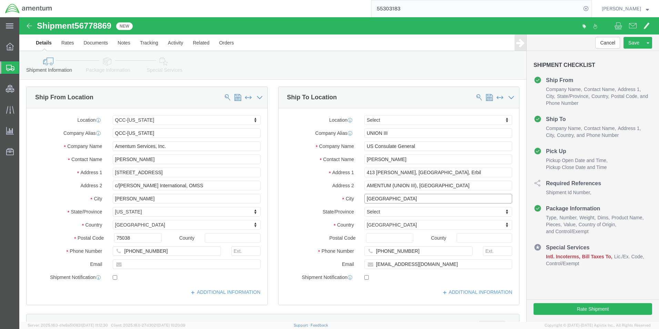
click input "[GEOGRAPHIC_DATA]"
click input "[PHONE_NUMBER]"
drag, startPoint x: 417, startPoint y: 233, endPoint x: 305, endPoint y: 230, distance: 111.7
click div "Phone Number [PHONE_NUMBER]"
paste input "964 7871168838"
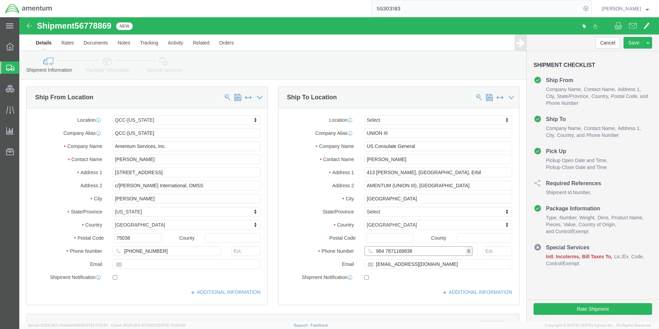
type input "964 7871168838"
click input "[EMAIL_ADDRESS][DOMAIN_NAME]"
drag, startPoint x: 445, startPoint y: 249, endPoint x: 302, endPoint y: 241, distance: 142.9
click div "Location Select Select My Profile Location [PHONE_NUMBER] [PHONE_NUMBER] [PHONE…"
paste input "Annah.Gichimu"
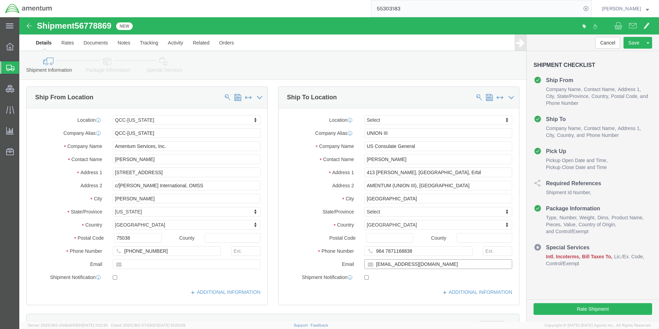
type input "[EMAIL_ADDRESS][DOMAIN_NAME]"
checkbox input "true"
click div "Location Select Select My Profile Location [PHONE_NUMBER] [PHONE_NUMBER] [PHONE…"
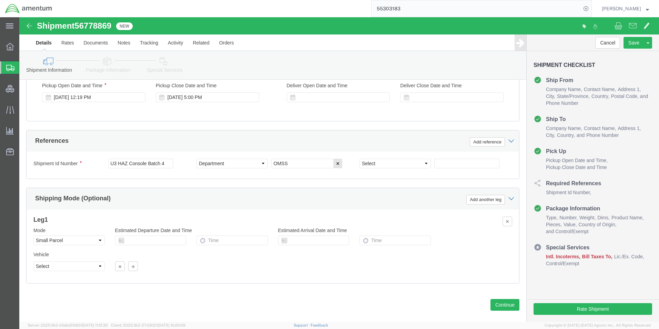
scroll to position [411, 0]
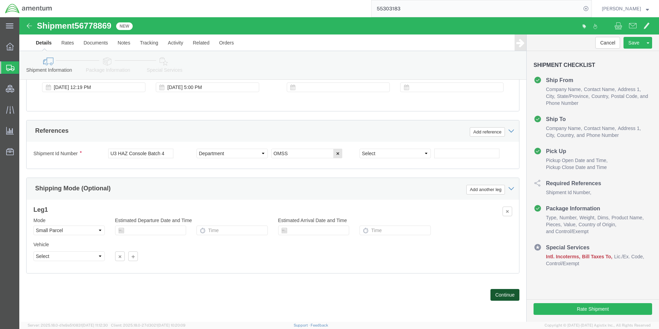
click button "Continue"
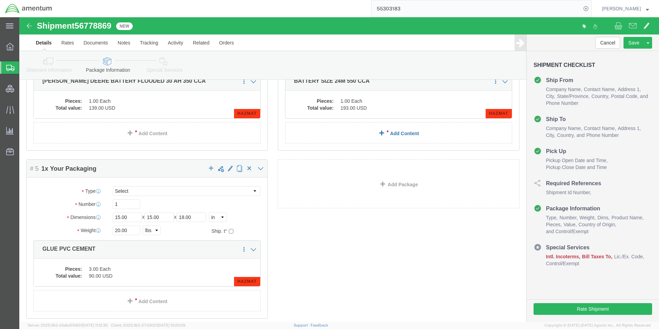
scroll to position [310, 0]
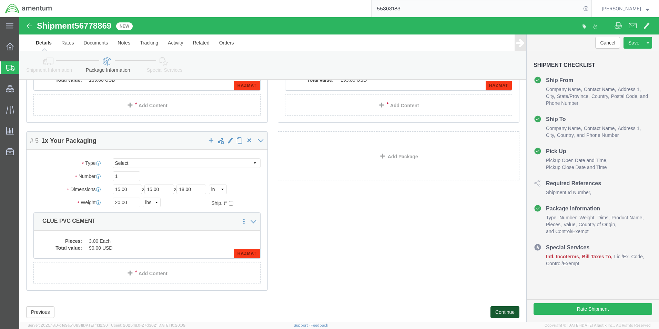
click button "Continue"
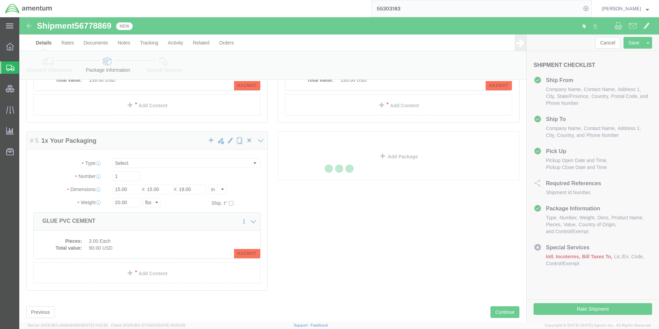
select select
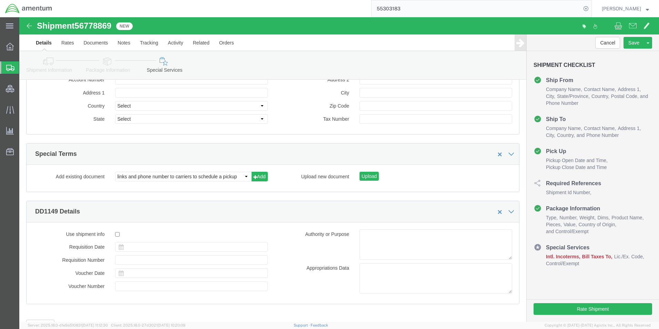
select select "DEPARTMENT"
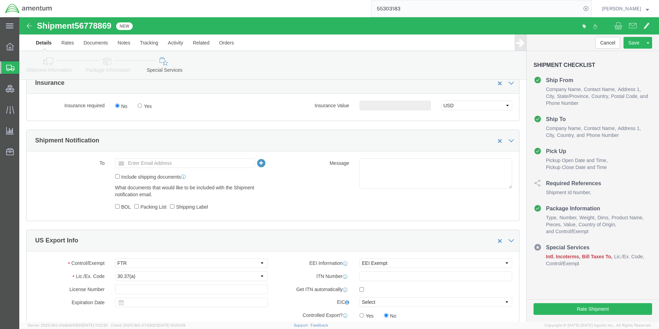
scroll to position [455, 0]
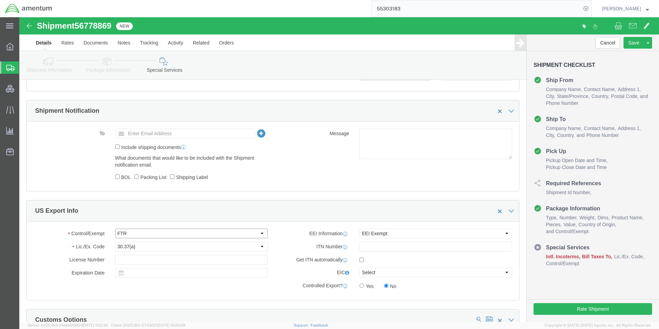
click select "Select ATF BIS DEA EPA FDA FTR ITAR OFAC Other (OPA)"
select select "BIS"
click select "Select ATF BIS DEA EPA FDA FTR ITAR OFAC Other (OPA)"
click select "Select AGR-Agricultural APP-Computers APR-Additional Permissive Exports AVS-Air…"
select select "NLR"
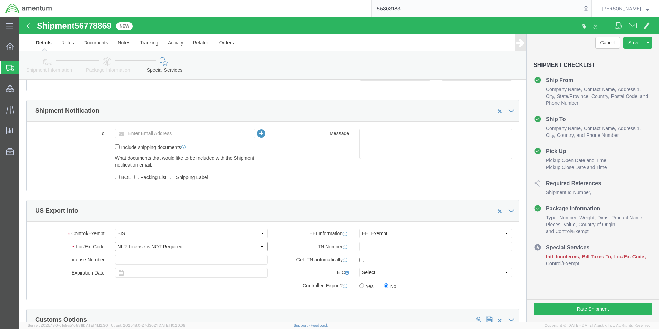
click select "Select AGR-Agricultural APP-Computers APR-Additional Permissive Exports AVS-Air…"
click select "Select AES-Direct EEI Carrier File EEI EEI Exempt"
select select "CFIL"
click select "Select AES-Direct EEI Carrier File EEI EEI Exempt"
click label "Get ITN automatically"
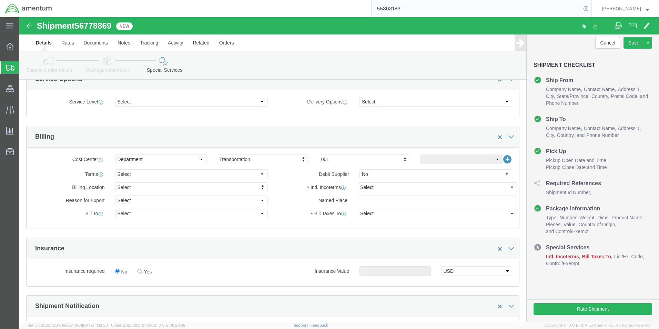
scroll to position [248, 0]
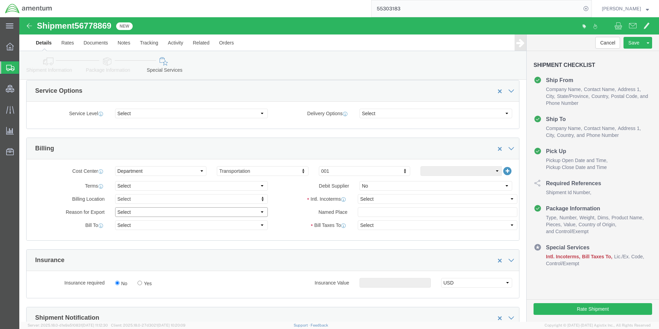
drag, startPoint x: 128, startPoint y: 195, endPoint x: 126, endPoint y: 201, distance: 5.9
click select "Select Gift Personal Effects Repair/Warranty Return Sample Sold Temporary/Not S…"
select select "SOLD"
click select "Select Gift Personal Effects Repair/Warranty Return Sample Sold Temporary/Not S…"
drag, startPoint x: 112, startPoint y: 207, endPoint x: 114, endPoint y: 211, distance: 4.0
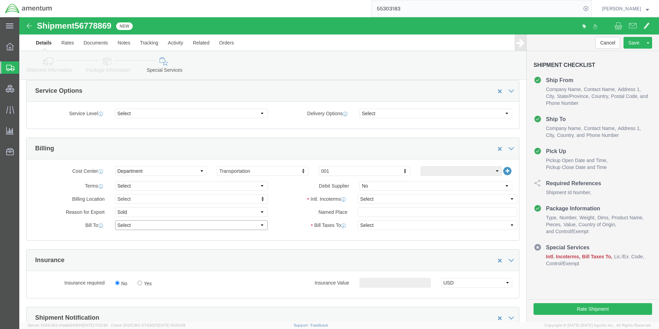
click select "Select Recipient Account Sender/Shipper Third Party Account"
select select "SHIP"
click select "Select Recipient Account Sender/Shipper Third Party Account"
click select "Select Carriage Insurance Paid Carriage Paid To Cost and Freight Cost Insurance…"
select select "DAP"
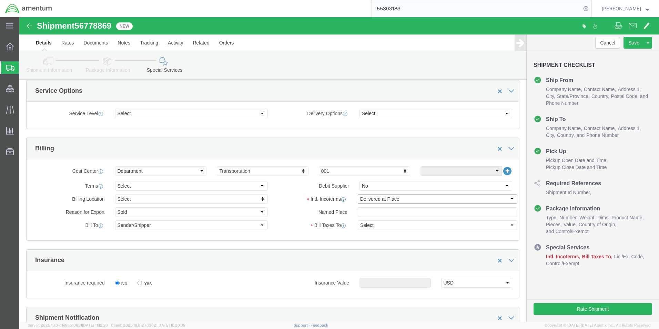
click select "Select Carriage Insurance Paid Carriage Paid To Cost and Freight Cost Insurance…"
select select "RCPN"
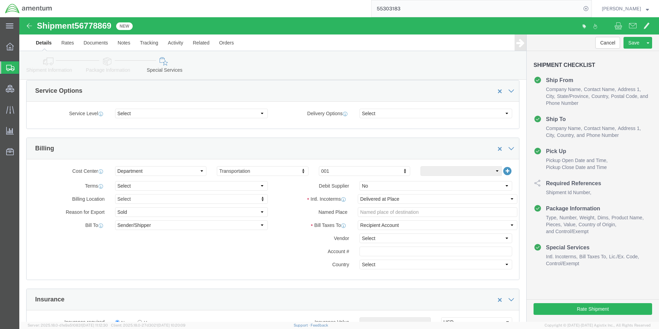
click label "Account #"
click button "Rate Shipment"
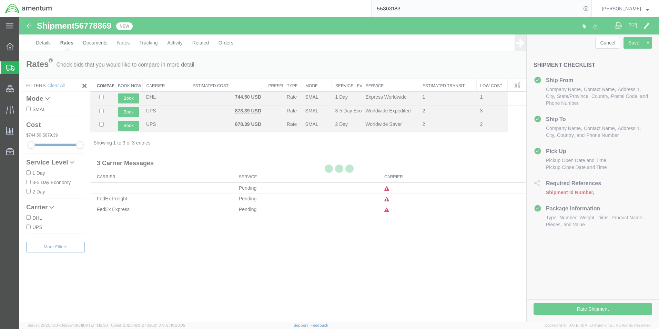
scroll to position [0, 0]
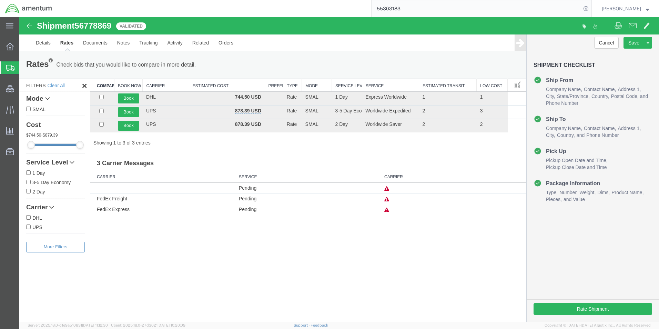
click at [0, 0] on span "Shipment Manager" at bounding box center [0, 0] width 0 height 0
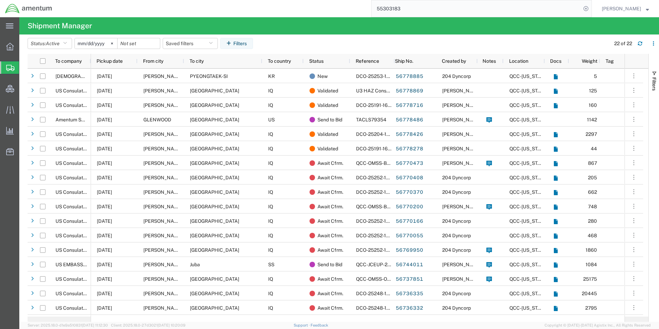
click at [399, 9] on input "55303183" at bounding box center [477, 8] width 210 height 17
type input "56153011"
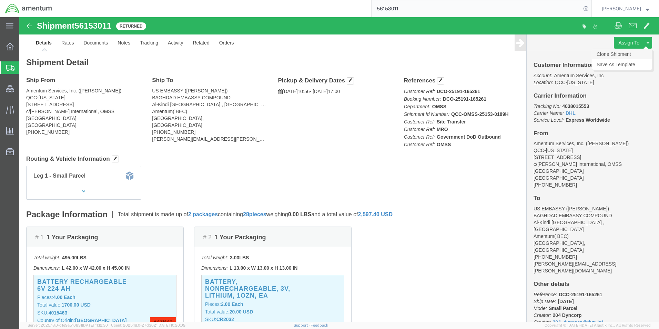
click link "Clone Shipment"
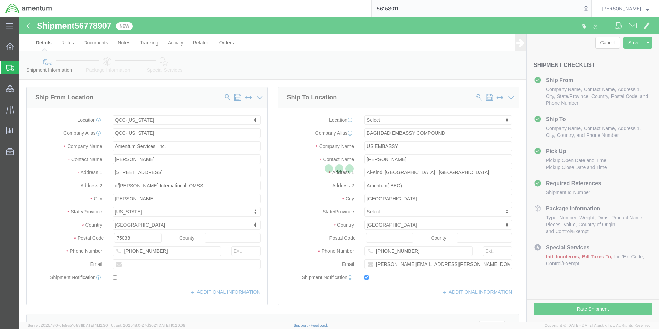
select select "42668"
select select
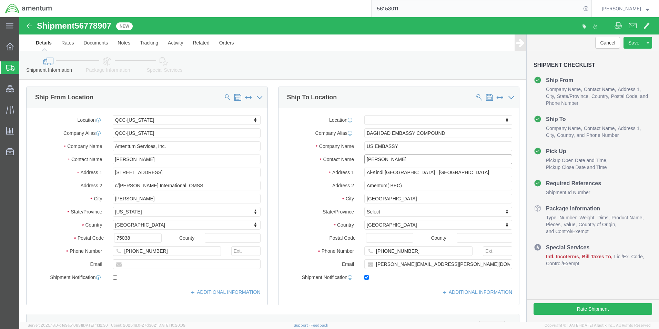
click input "[PERSON_NAME]"
drag, startPoint x: 390, startPoint y: 130, endPoint x: 324, endPoint y: 128, distance: 65.5
click div "Company Name US EMBASSY"
paste input "Consulate General"
type input "US Consulate General"
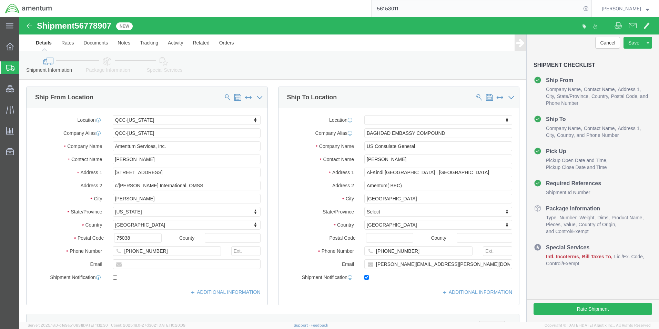
click div "Location My Profile Location [PHONE_NUMBER] [PHONE_NUMBER] [PHONE_NUMBER] [PHON…"
click input "[PERSON_NAME]"
drag, startPoint x: 403, startPoint y: 142, endPoint x: 267, endPoint y: 139, distance: 135.8
click div "Contact Name [PERSON_NAME]"
type input "[PERSON_NAME]"
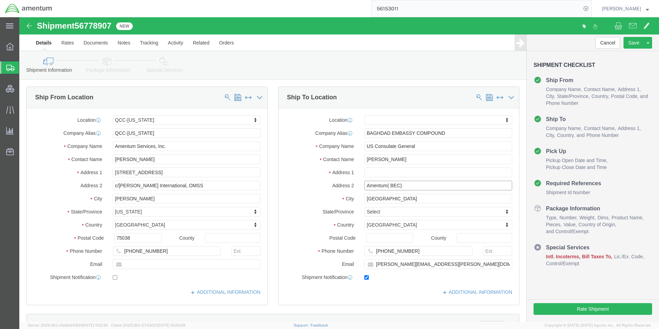
select select
click input "text"
paste input "413 [PERSON_NAME], [GEOGRAPHIC_DATA], Erbil"
type input "413 [PERSON_NAME], [GEOGRAPHIC_DATA], Erbil"
select select
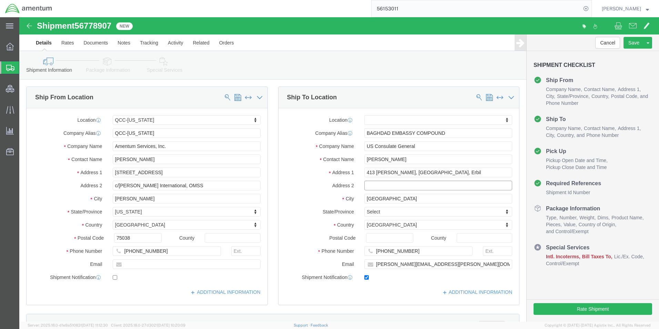
click input "text"
paste input "AMENTUM (BEC), [GEOGRAPHIC_DATA]"
type input "AMENTUM (BEC), [GEOGRAPHIC_DATA]"
click input "[PHONE_NUMBER]"
drag, startPoint x: 425, startPoint y: 233, endPoint x: 202, endPoint y: 232, distance: 223.4
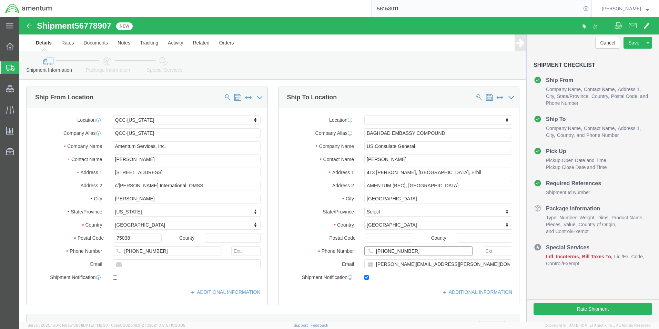
click div "Ship From Location Location [GEOGRAPHIC_DATA]-[US_STATE] My Profile Location [P…"
paste input "964 7871168838"
type input "964 7871168838"
click input "[PERSON_NAME][EMAIL_ADDRESS][PERSON_NAME][DOMAIN_NAME]"
drag, startPoint x: 448, startPoint y: 246, endPoint x: 287, endPoint y: 247, distance: 161.3
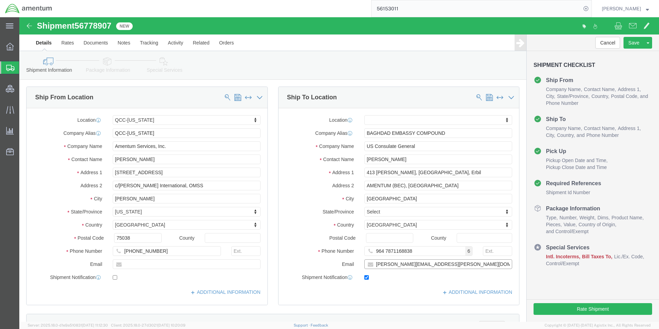
click div "Email [PERSON_NAME][EMAIL_ADDRESS][PERSON_NAME][DOMAIN_NAME]"
paste input "Annah.Gichimu"
type input "[EMAIL_ADDRESS][DOMAIN_NAME]"
click div "Location My Profile Location [PHONE_NUMBER] [PHONE_NUMBER] [PHONE_NUMBER] [PHON…"
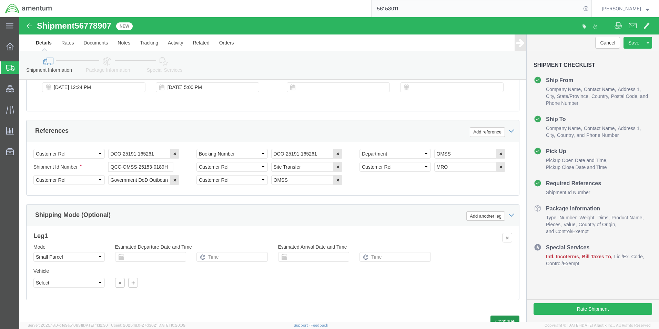
scroll to position [436, 0]
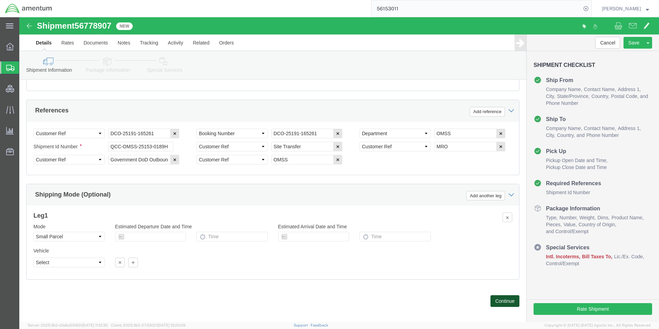
click button "Continue"
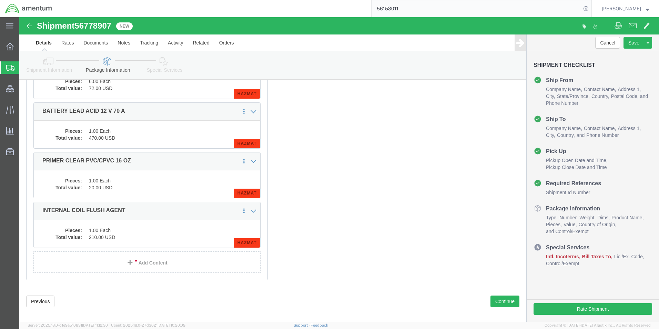
scroll to position [290, 0]
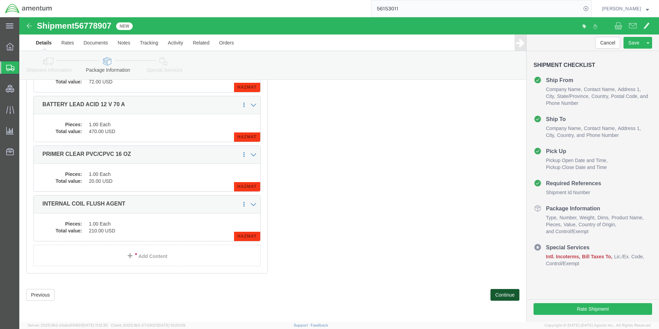
click button "Continue"
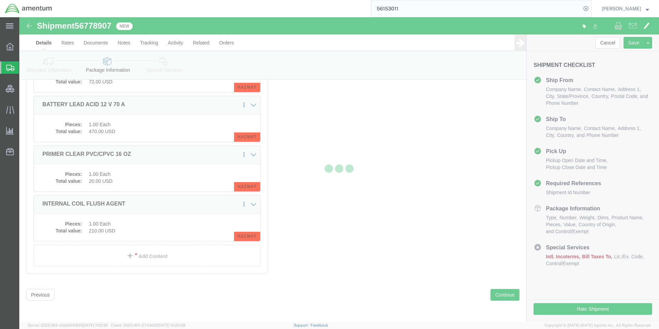
select select
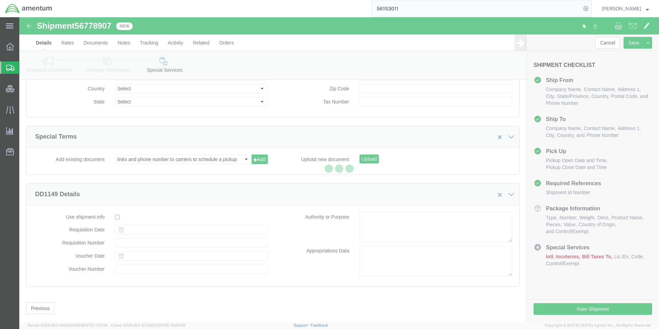
select select "DEPARTMENT"
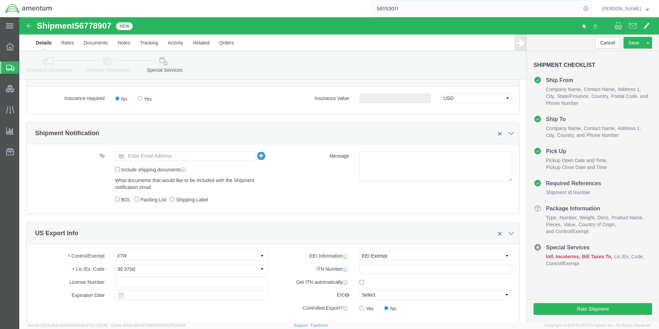
scroll to position [472, 0]
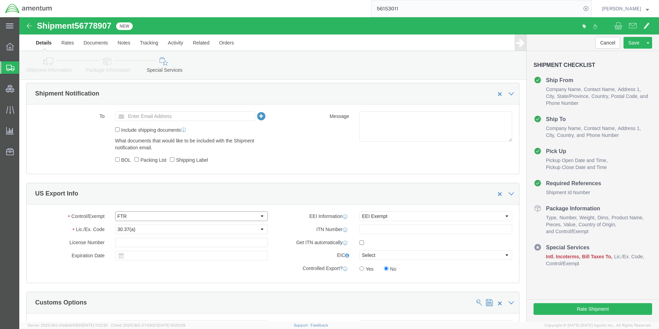
click select "Select ATF BIS DEA EPA FDA FTR ITAR OFAC Other (OPA)"
select select "BIS"
click select "Select ATF BIS DEA EPA FDA FTR ITAR OFAC Other (OPA)"
click select "Select AGR-Agricultural APP-Computers APR-Additional Permissive Exports AVS-Air…"
select select "NLR"
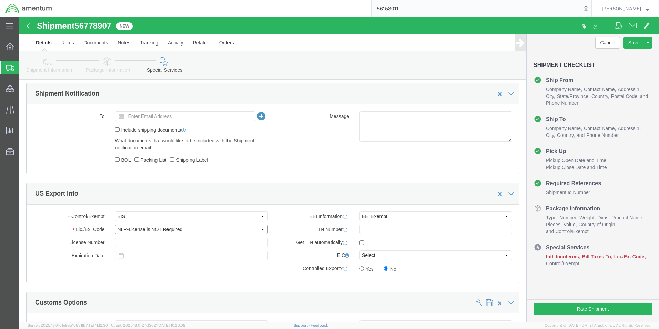
click select "Select AGR-Agricultural APP-Computers APR-Additional Permissive Exports AVS-Air…"
click select "Select AES-Direct EEI Carrier File EEI EEI Exempt"
select select "CFIL"
click select "Select AES-Direct EEI Carrier File EEI EEI Exempt"
click label "EIC"
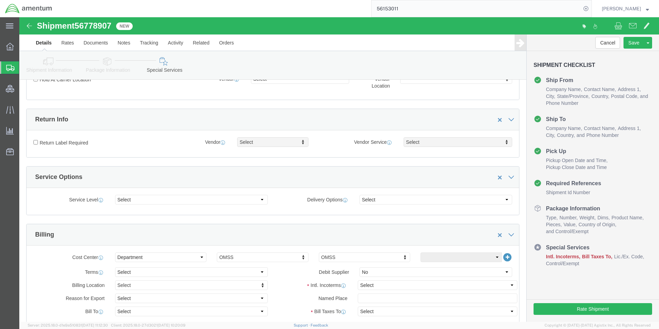
scroll to position [265, 0]
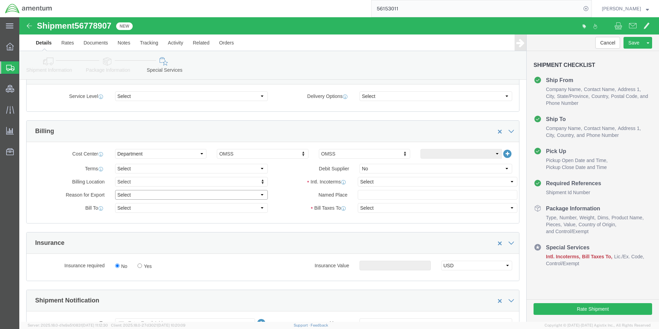
click select "Select Gift Personal Effects Repair/Warranty Return Sample Sold Temporary/Not S…"
select select "SOLD"
click select "Select Gift Personal Effects Repair/Warranty Return Sample Sold Temporary/Not S…"
click select "Select Recipient Account Sender/Shipper Third Party Account"
select select "SHIP"
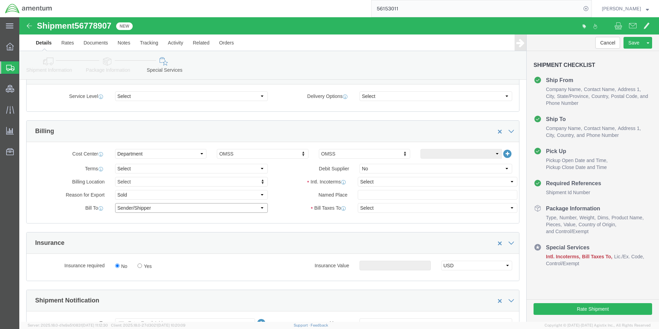
click select "Select Recipient Account Sender/Shipper Third Party Account"
click select "Select Carriage Insurance Paid Carriage Paid To Cost and Freight Cost Insurance…"
select select "DAP"
click select "Select Carriage Insurance Paid Carriage Paid To Cost and Freight Cost Insurance…"
select select "RCPN"
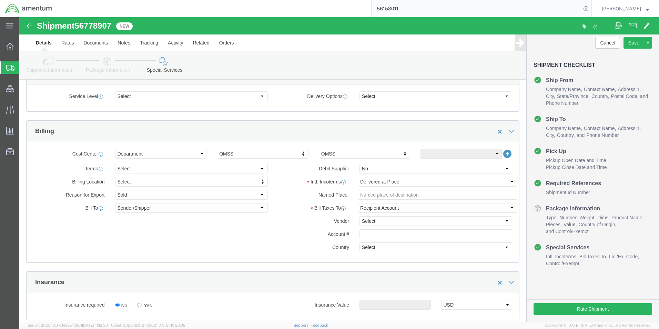
click div "Manage special services Handling Options Hold at Location Return Info Service O…"
click button "Rate Shipment"
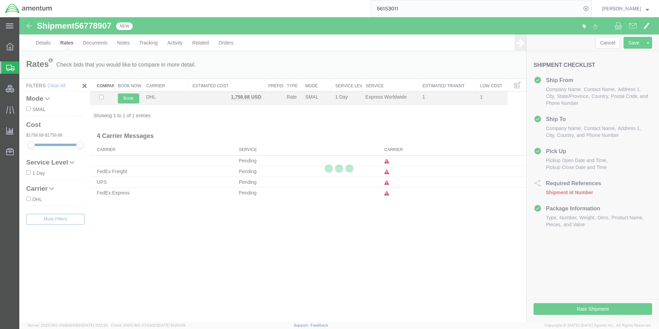
scroll to position [0, 0]
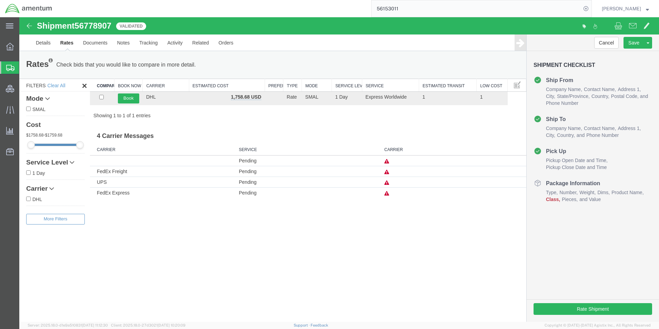
click at [401, 10] on input "56153011" at bounding box center [477, 8] width 210 height 17
type input "54822020"
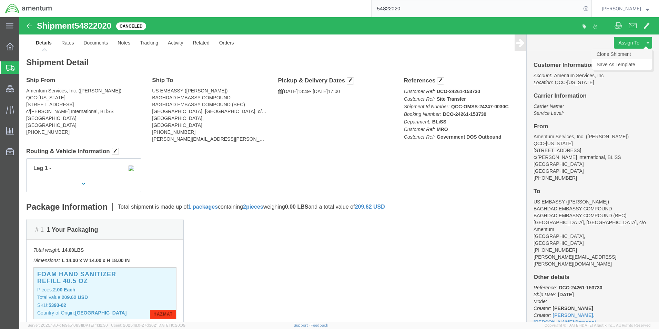
click link "Clone Shipment"
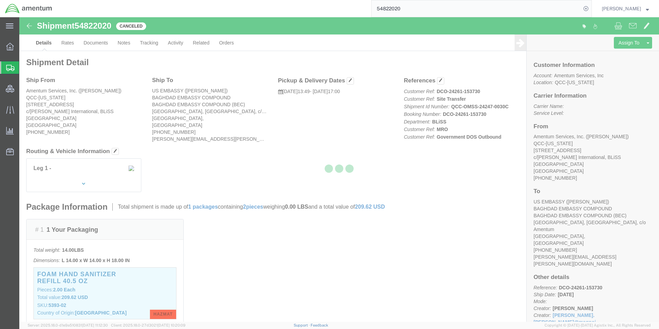
select select "42668"
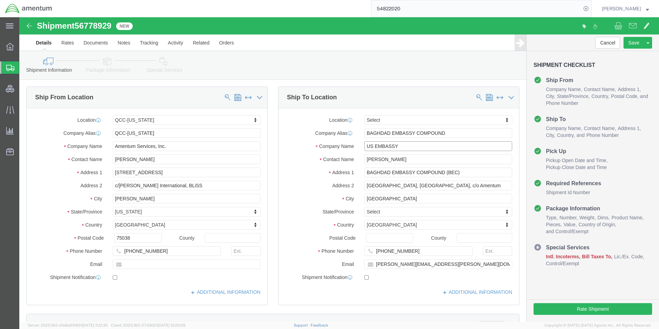
drag, startPoint x: 388, startPoint y: 133, endPoint x: 384, endPoint y: 129, distance: 5.8
click input "US EMBASSY"
drag, startPoint x: 388, startPoint y: 128, endPoint x: 264, endPoint y: 126, distance: 124.1
click div "Company Name US EMBASSY"
paste input "Consulate General"
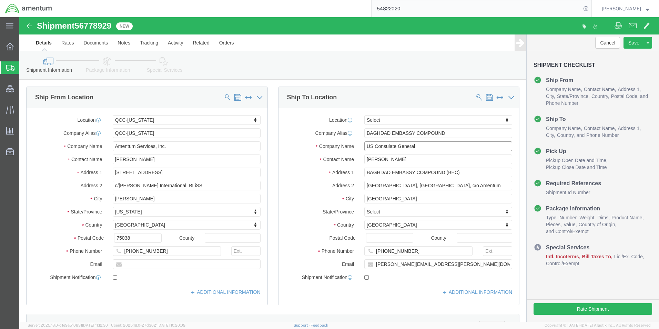
type input "US Consulate General"
click input "[PERSON_NAME]"
drag, startPoint x: 402, startPoint y: 142, endPoint x: 232, endPoint y: 125, distance: 170.0
click div "Ship From Location Location [GEOGRAPHIC_DATA]-[US_STATE] Select My Profile Loca…"
type input "[PERSON_NAME]"
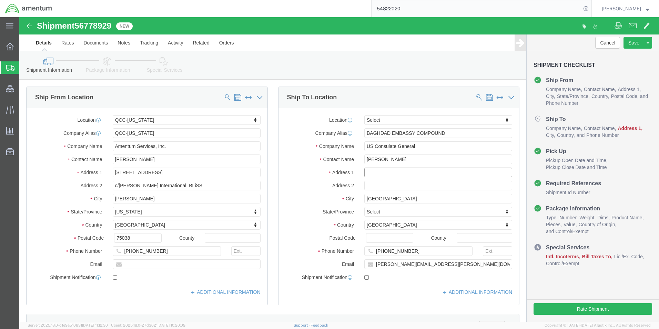
click input "text"
paste input "413 [PERSON_NAME], [GEOGRAPHIC_DATA], Erbil"
type input "413 [PERSON_NAME], [GEOGRAPHIC_DATA], Erbil"
click input "text"
paste input "AMENTUM (BEC), [GEOGRAPHIC_DATA]"
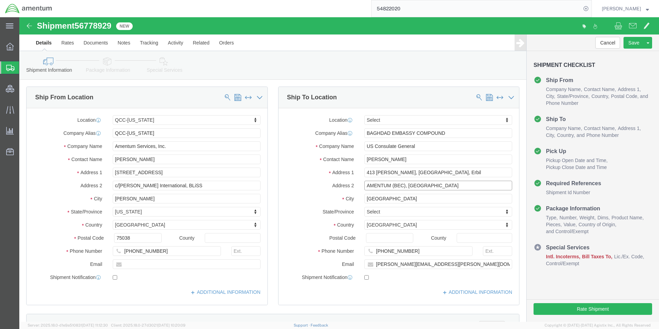
type input "AMENTUM (BEC), [GEOGRAPHIC_DATA]"
drag, startPoint x: 407, startPoint y: 232, endPoint x: 411, endPoint y: 233, distance: 3.5
click input "[PHONE_NUMBER]"
drag, startPoint x: 419, startPoint y: 233, endPoint x: 184, endPoint y: 225, distance: 234.5
click div "Ship From Location Location [GEOGRAPHIC_DATA]-[US_STATE] Select My Profile Loca…"
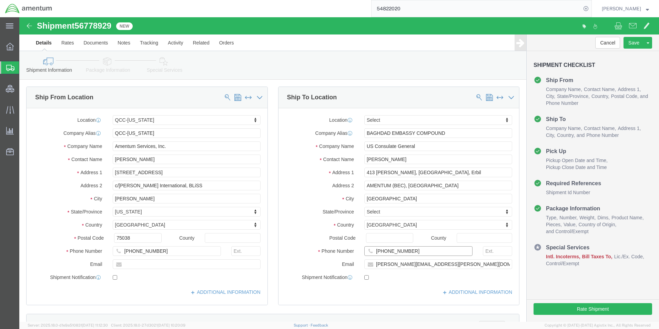
paste input "964 7871168838"
type input "964 7871168838"
click input "[PERSON_NAME][EMAIL_ADDRESS][PERSON_NAME][DOMAIN_NAME]"
paste input "Annah.Gichimu"
type input "[EMAIL_ADDRESS][DOMAIN_NAME]"
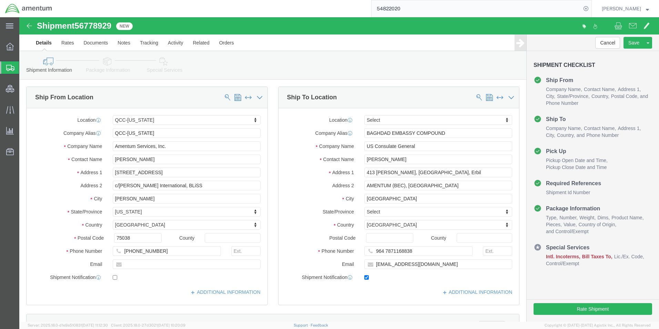
checkbox input "true"
click div "Location Select Select My Profile Location [PHONE_NUMBER] [PHONE_NUMBER] [PHONE…"
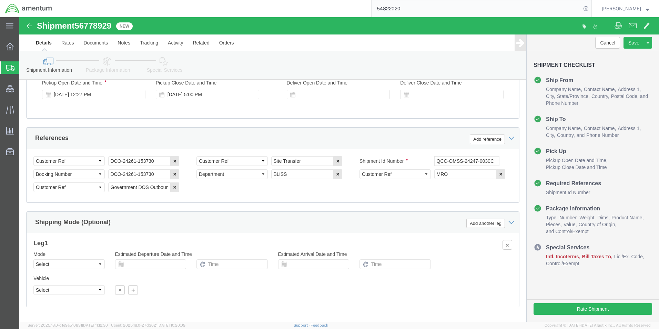
scroll to position [436, 0]
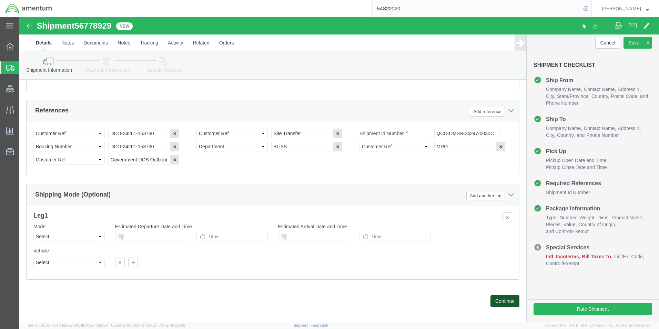
click button "Continue"
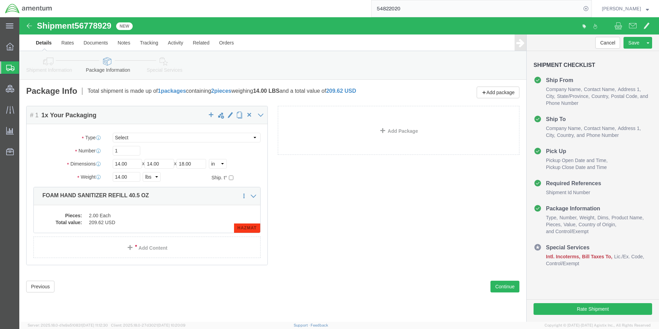
click div "Package Content # 1 1 x Your Packaging Package Type Select BCK Boxes Bale(s) Ba…"
click at [0, 0] on span "Shipment Manager" at bounding box center [0, 0] width 0 height 0
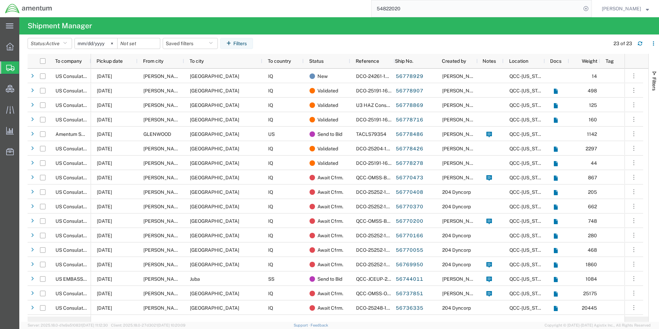
click at [428, 39] on agx-table-filter-chips "Status: Active Active All Approved Booked Canceled Delivered Denied New On Hold…" at bounding box center [317, 46] width 579 height 16
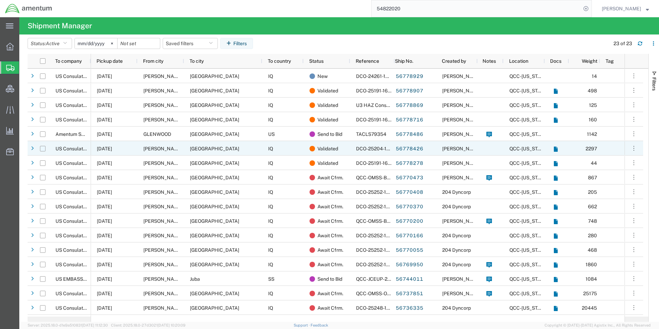
click at [43, 148] on input "Press Space to toggle row selection (unchecked)" at bounding box center [43, 149] width 6 height 6
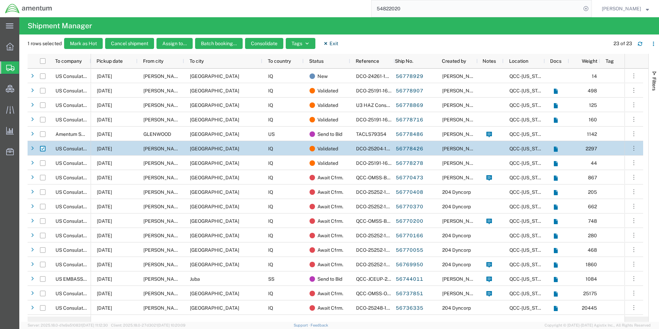
click at [43, 148] on input "Press Space to toggle row selection (checked)" at bounding box center [43, 149] width 6 height 6
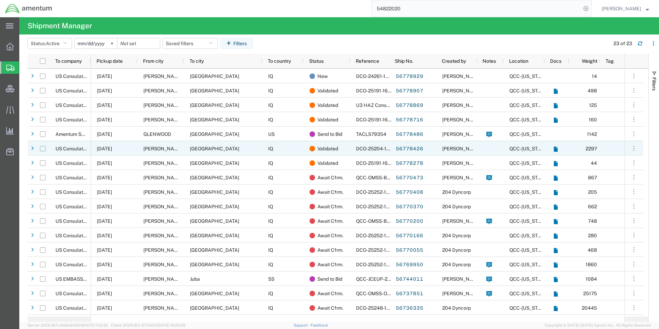
click at [43, 148] on input "Press Space to toggle row selection (unchecked)" at bounding box center [43, 149] width 6 height 6
checkbox input "true"
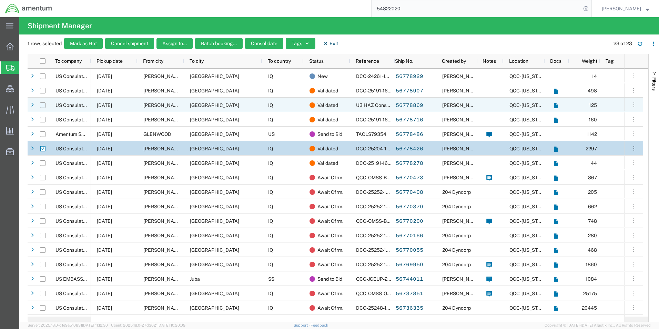
click at [42, 105] on input "Press Space to toggle row selection (unchecked)" at bounding box center [43, 105] width 6 height 6
checkbox input "true"
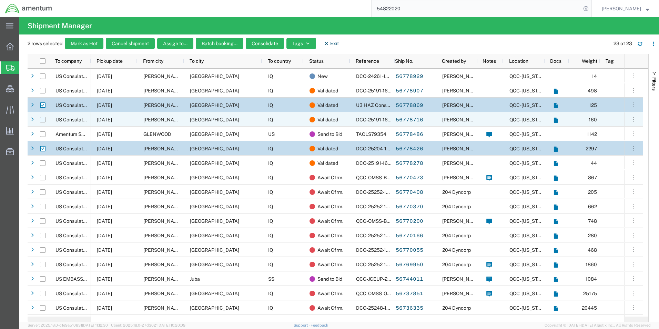
click at [45, 119] on input "Press Space to toggle row selection (unchecked)" at bounding box center [43, 120] width 6 height 6
checkbox input "true"
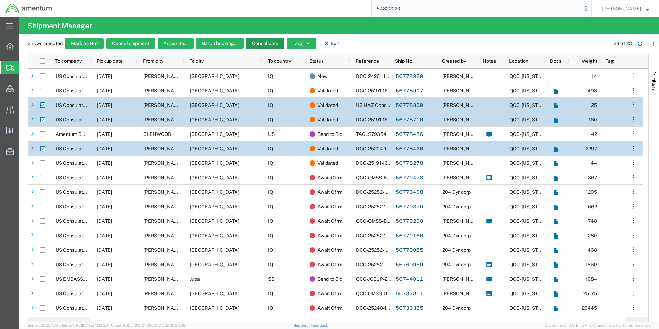
click at [270, 42] on button "Consolidate" at bounding box center [265, 43] width 38 height 11
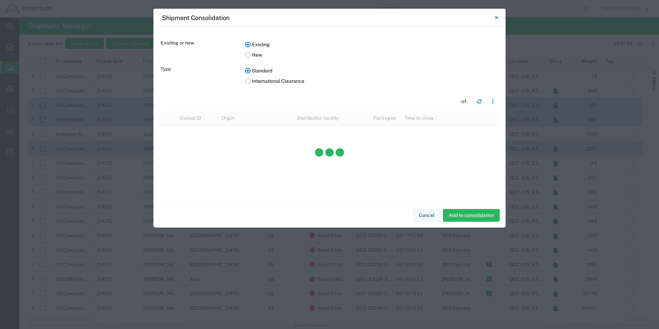
click at [251, 55] on label "New" at bounding box center [371, 55] width 253 height 10
click at [0, 0] on input "New" at bounding box center [0, 0] width 0 height 0
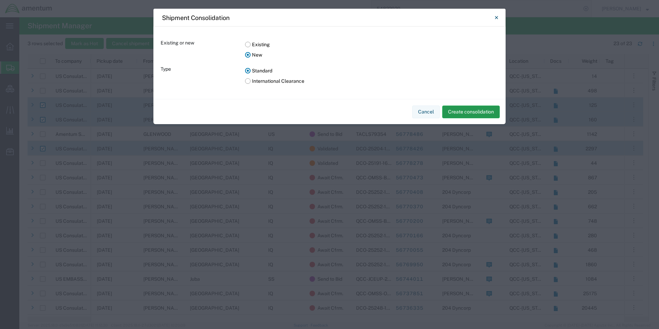
click at [476, 110] on button "Create consolidation" at bounding box center [471, 111] width 58 height 13
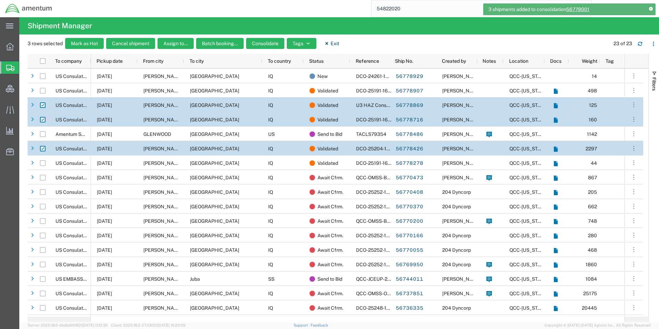
click at [578, 10] on link "56779001" at bounding box center [577, 10] width 23 height 6
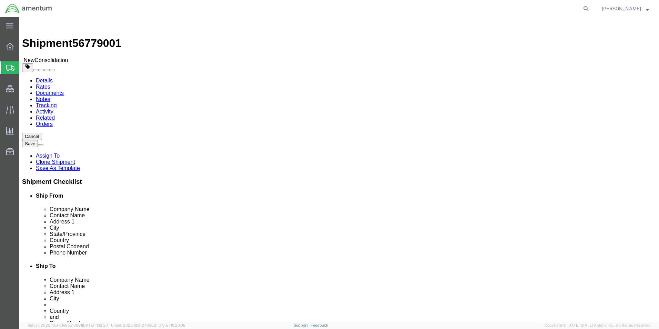
select select "42668"
select select
click input "text"
type input "[GEOGRAPHIC_DATA]"
click div "Ship To Location Location My Profile Location 1002-4122-6 1006-5256-0 1026-8910…"
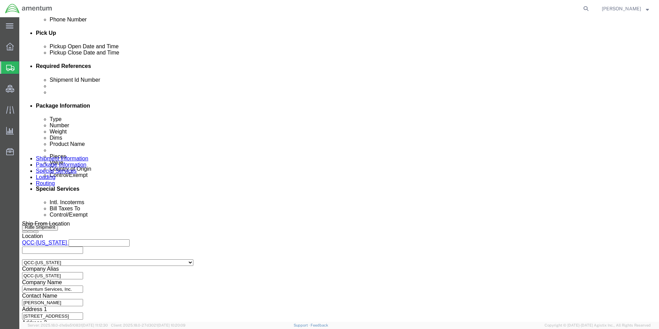
scroll to position [345, 0]
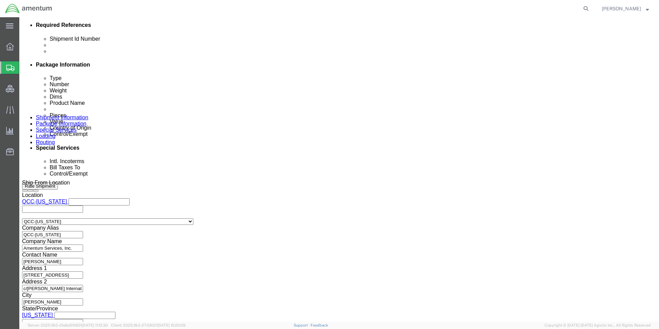
click input "text"
type input "U3 HazMat Batch - 9/12"
select select "DEPT"
type input "OMSS"
click div "Shipping Mode (Optional) Add another leg"
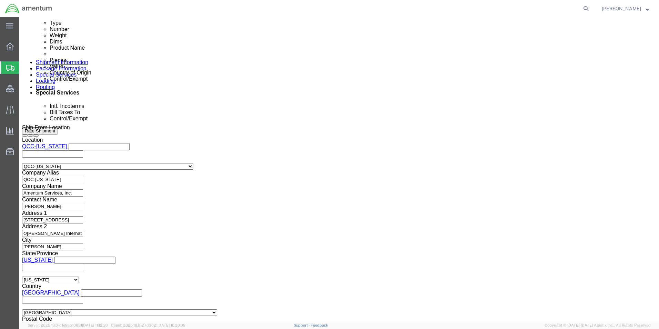
scroll to position [411, 0]
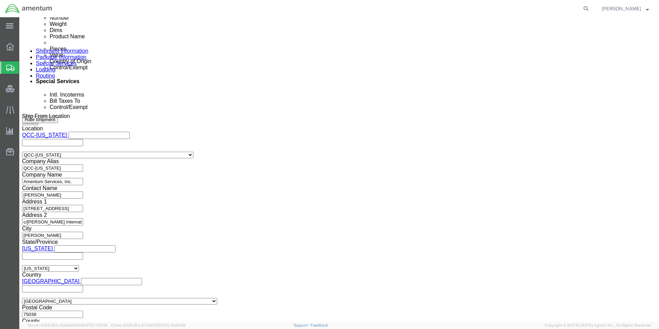
click button "Continue"
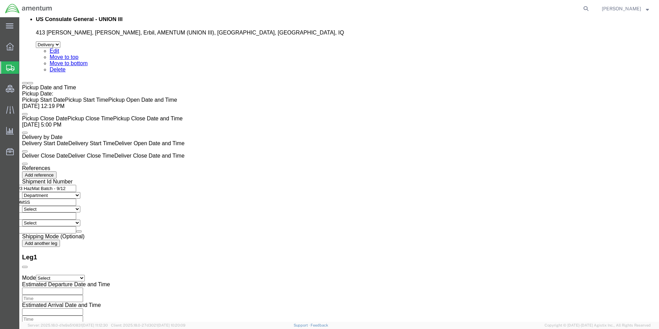
scroll to position [1512, 0]
drag, startPoint x: 481, startPoint y: 236, endPoint x: 488, endPoint y: 298, distance: 62.4
click button "Continue"
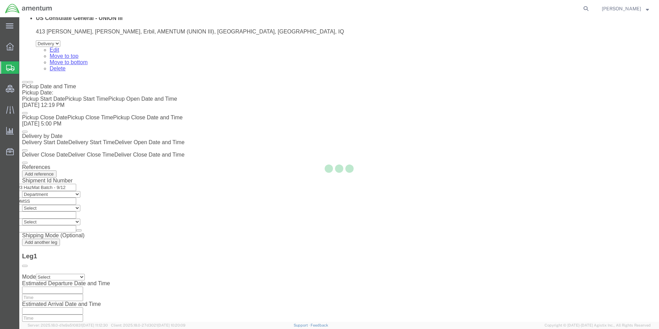
select select
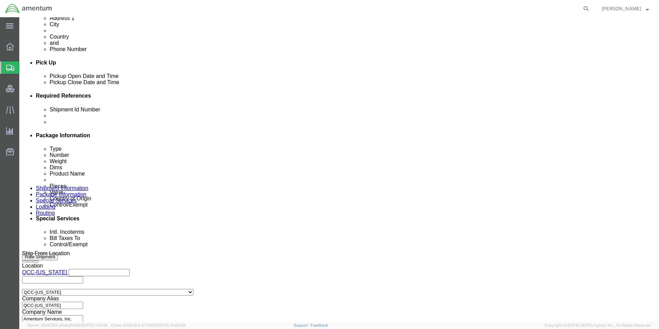
scroll to position [231, 0]
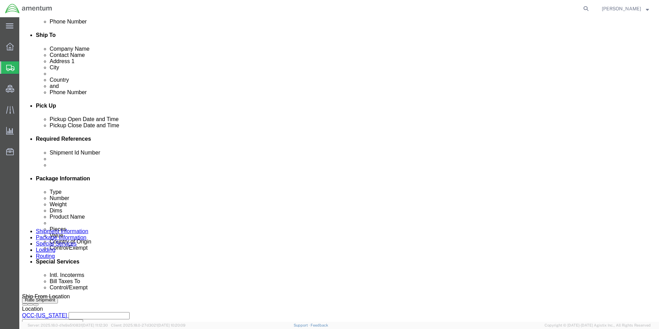
click select "Select Gift Personal Effects Repair/Warranty Return Sample Sold Temporary/Not S…"
select select "SOLD"
click select "Select Gift Personal Effects Repair/Warranty Return Sample Sold Temporary/Not S…"
drag, startPoint x: 119, startPoint y: 223, endPoint x: 121, endPoint y: 230, distance: 7.2
click select "Select Recipient Account Sender/Shipper Third Party Account"
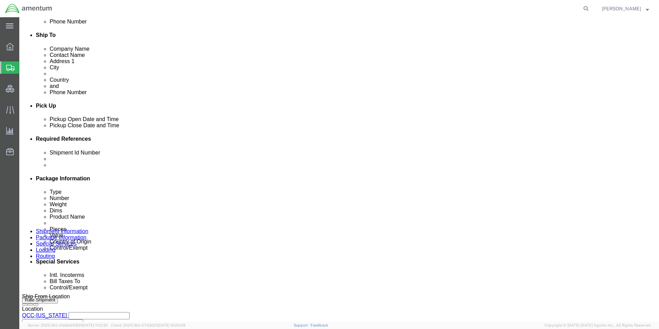
select select "SHIP"
click select "Select Recipient Account Sender/Shipper Third Party Account"
click select "Select Carriage Insurance Paid Carriage Paid To Cost and Freight Cost Insurance…"
select select "DAP"
click select "Select Carriage Insurance Paid Carriage Paid To Cost and Freight Cost Insurance…"
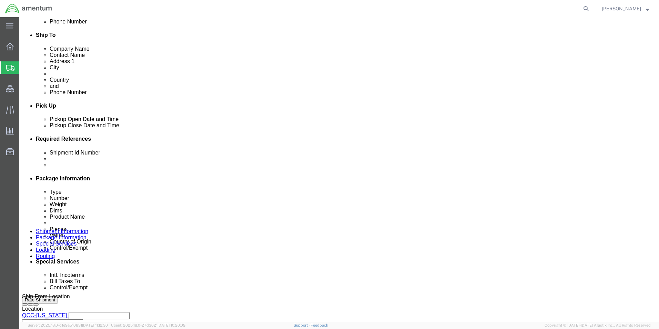
select select "RCPN"
click label "Account #"
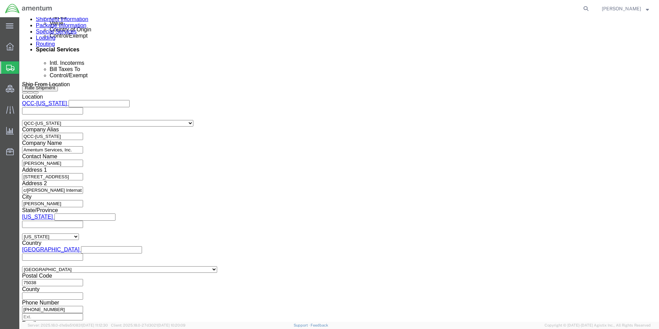
scroll to position [472, 0]
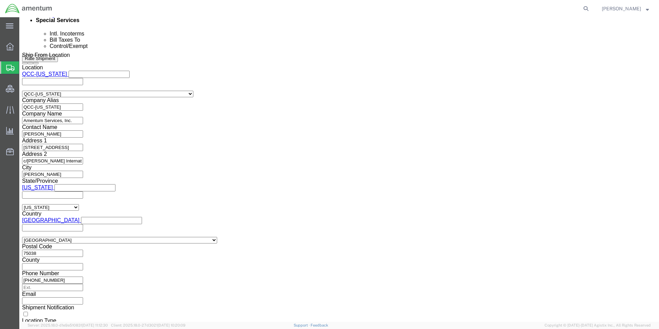
click select "Select ATF BIS DEA EPA FDA FTR ITAR OFAC Other (OPA)"
click select "Select 30.2(d)(2) 30.36 30.37(a) 30.37(f) 30.37(g) 30.37(h) 30.37(i) 30.37(j) 3…"
click label "Control/Exempt"
drag, startPoint x: 127, startPoint y: 238, endPoint x: 119, endPoint y: 240, distance: 7.7
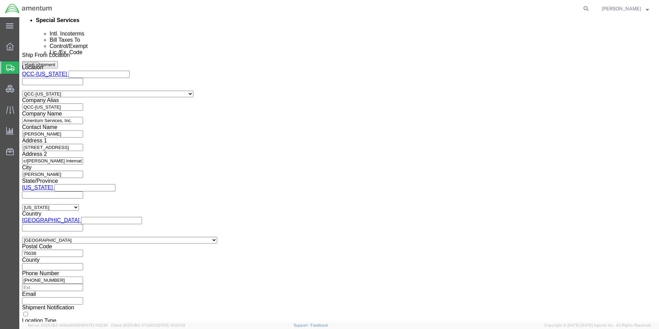
click select "Select ATF BIS DEA EPA FDA FTR ITAR OFAC Other (OPA)"
select select "BIS"
click select "Select ATF BIS DEA EPA FDA FTR ITAR OFAC Other (OPA)"
click select "Select AGR-Agricultural APP-Computers APR-Additional Permissive Exports AVS-Air…"
select select "NLR"
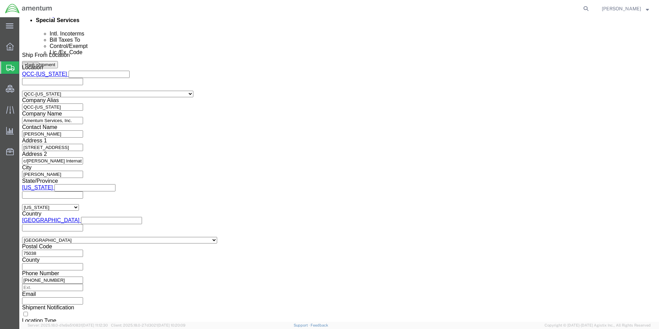
click select "Select AGR-Agricultural APP-Computers APR-Additional Permissive Exports AVS-Air…"
click select "Select AES-Direct EEI Carrier File EEI EEI Exempt"
select select "CFIL"
click select "Select AES-Direct EEI Carrier File EEI EEI Exempt"
click button "Rate Shipment"
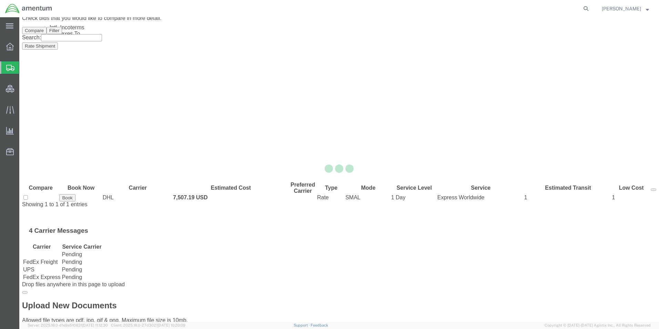
scroll to position [0, 0]
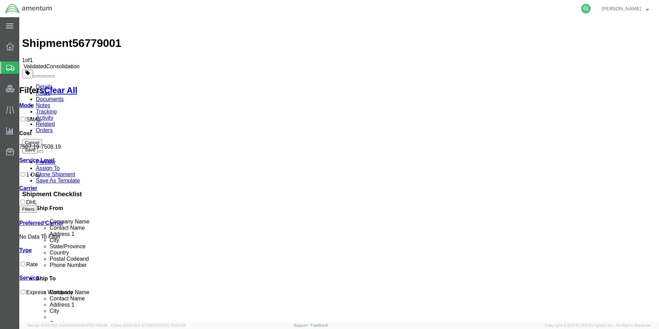
click at [591, 8] on icon at bounding box center [586, 9] width 10 height 10
click at [495, 10] on input "search" at bounding box center [477, 8] width 210 height 17
paste input "DCO-25253-168014"
type input "DCO-25253-168014"
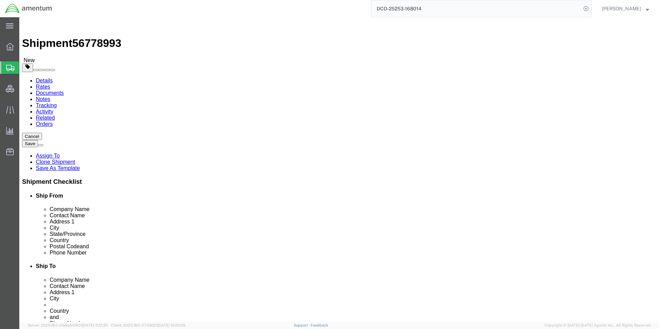
select select "42668"
drag, startPoint x: 345, startPoint y: 261, endPoint x: 371, endPoint y: 287, distance: 37.0
click input "checkbox"
checkbox input "true"
click div "ADDITIONAL INFORMATION"
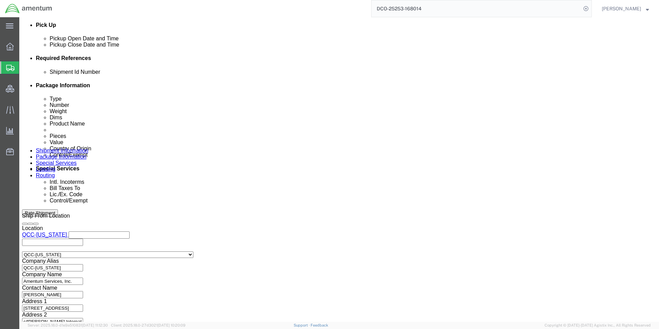
scroll to position [345, 0]
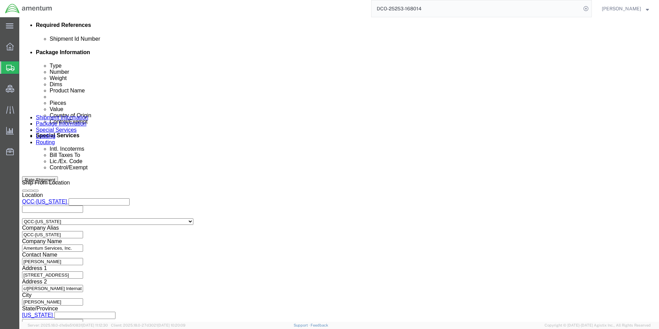
click icon
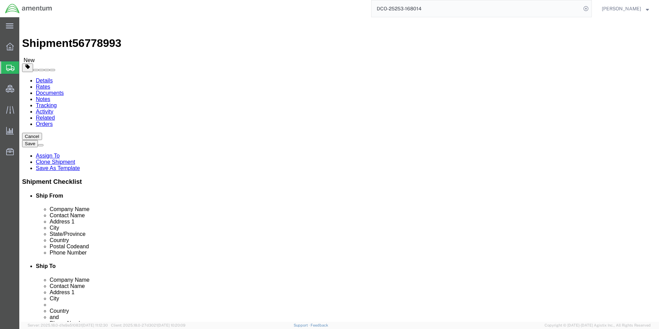
click div "# 1 1 x Your Packaging Package Type Select BCK Boxes Bale(s) Basket(s) Bolt(s) …"
click link "Special Services"
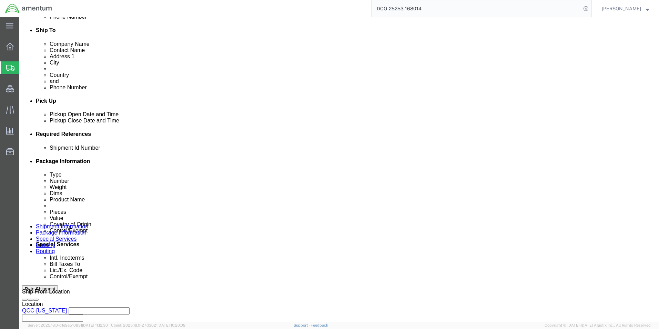
scroll to position [276, 0]
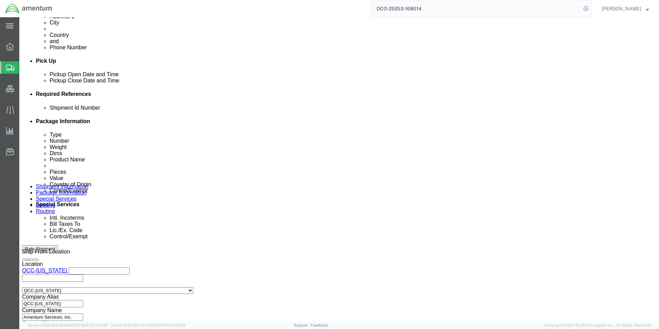
click select "Select Gift Personal Effects Repair/Warranty Return Sample Sold Temporary/Not S…"
click select "Select Recipient Account Sender/Shipper Third Party Account"
drag, startPoint x: 113, startPoint y: 181, endPoint x: 292, endPoint y: 175, distance: 179.0
click select "Select Recipient Account Sender/Shipper Third Party Account"
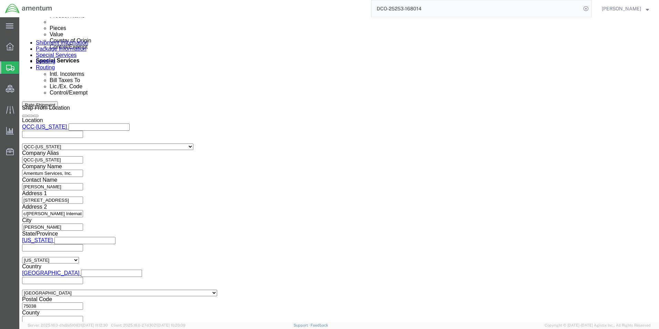
scroll to position [483, 0]
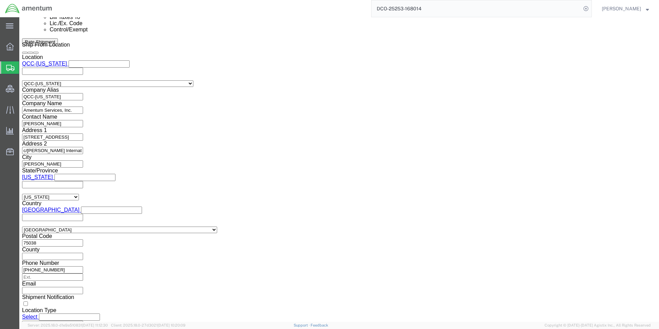
click select "Select AES-Direct EEI Carrier File EEI EEI Exempt"
select select "CFIL"
click select "Select AES-Direct EEI Carrier File EEI EEI Exempt"
click label "Get ITN automatically"
click button "Rate Shipment"
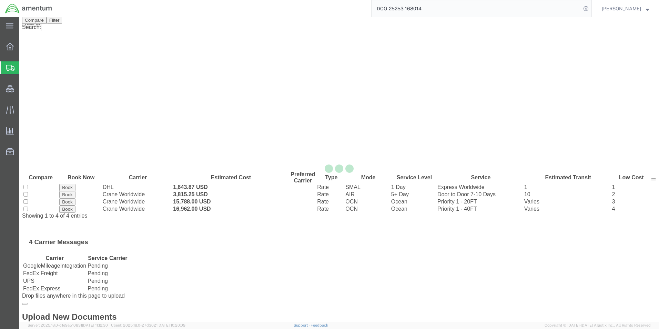
scroll to position [0, 0]
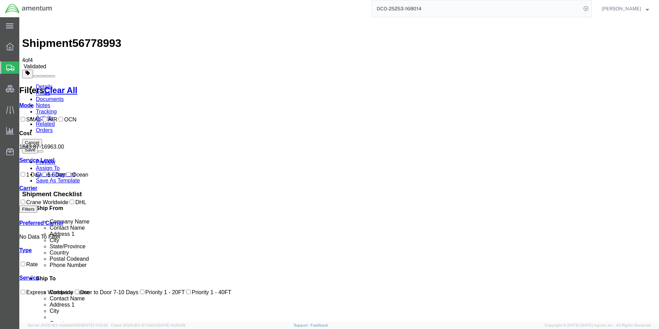
click at [0, 0] on span "Shipment Manager" at bounding box center [0, 0] width 0 height 0
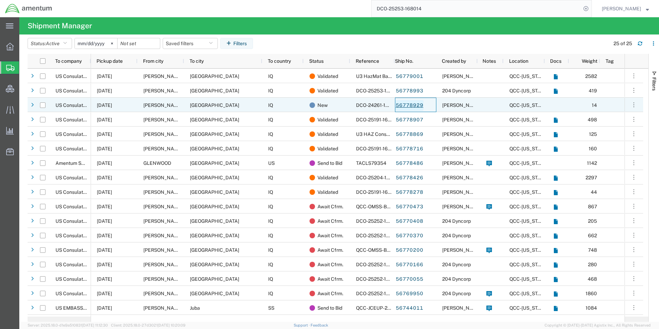
click at [410, 107] on link "56778929" at bounding box center [409, 105] width 28 height 11
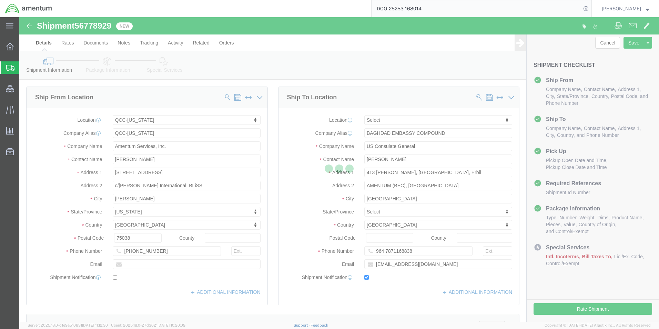
select select "42668"
select select
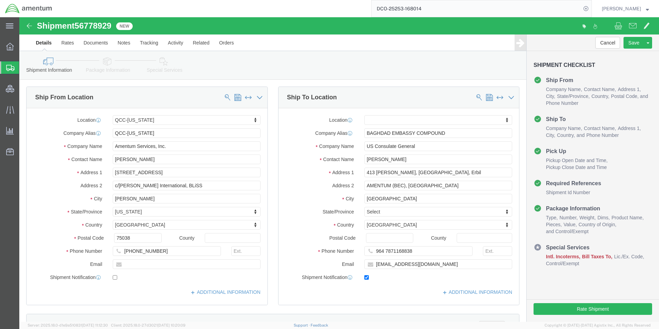
click icon
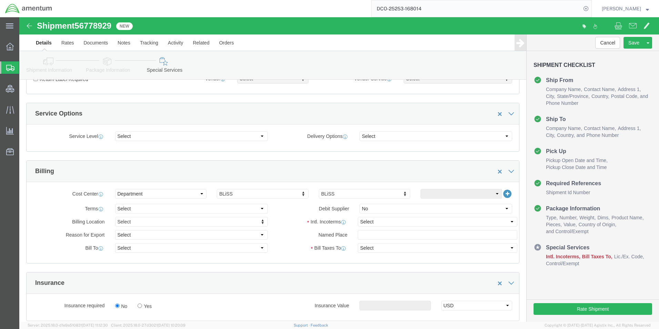
scroll to position [241, 0]
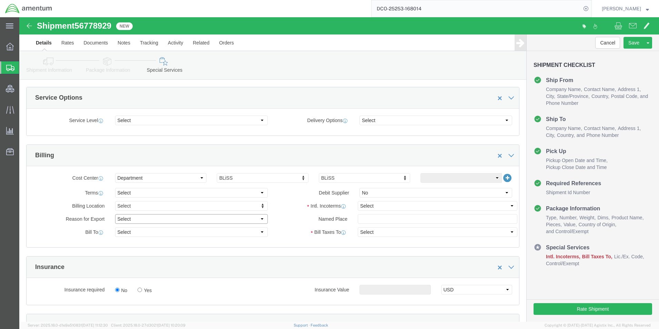
click select "Select Gift Personal Effects Repair/Warranty Return Sample Sold Temporary/Not S…"
select select "SOLD"
click select "Select Gift Personal Effects Repair/Warranty Return Sample Sold Temporary/Not S…"
click select "Select Recipient Account Sender/Shipper Third Party Account"
select select "SHIP"
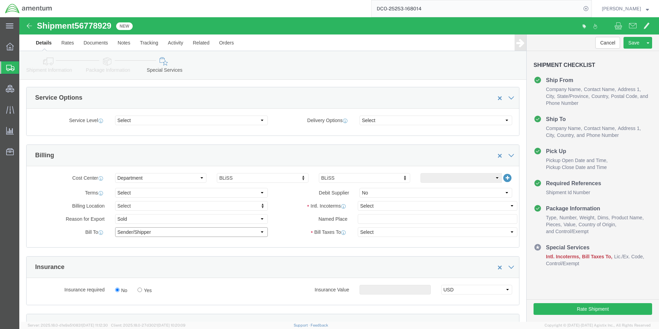
click select "Select Recipient Account Sender/Shipper Third Party Account"
click select "Select Carriage Insurance Paid Carriage Paid To Cost and Freight Cost Insurance…"
select select "DAP"
click select "Select Carriage Insurance Paid Carriage Paid To Cost and Freight Cost Insurance…"
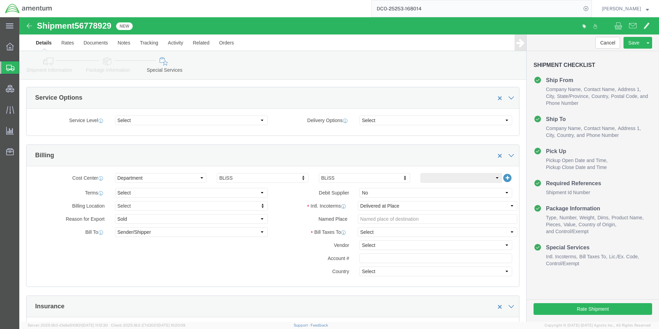
click div "Vendor Select DHL FedEx Express UPS"
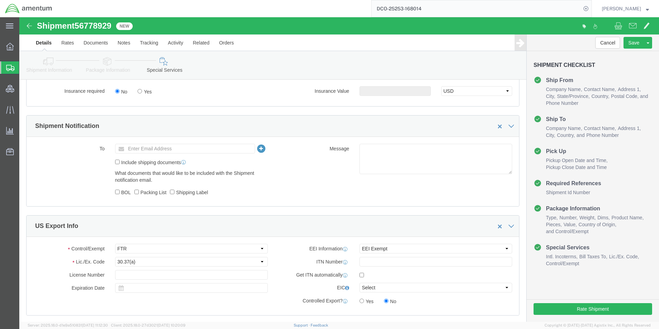
scroll to position [483, 0]
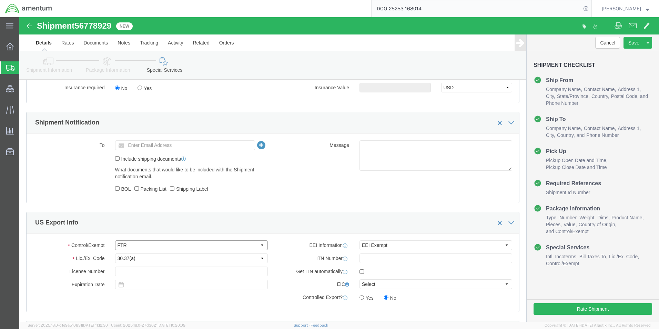
drag, startPoint x: 120, startPoint y: 230, endPoint x: 120, endPoint y: 234, distance: 4.5
click select "Select ATF BIS DEA EPA FDA FTR ITAR OFAC Other (OPA)"
select select "BIS"
click select "Select ATF BIS DEA EPA FDA FTR ITAR OFAC Other (OPA)"
click select "Select AGR-Agricultural APP-Computers APR-Additional Permissive Exports AVS-Air…"
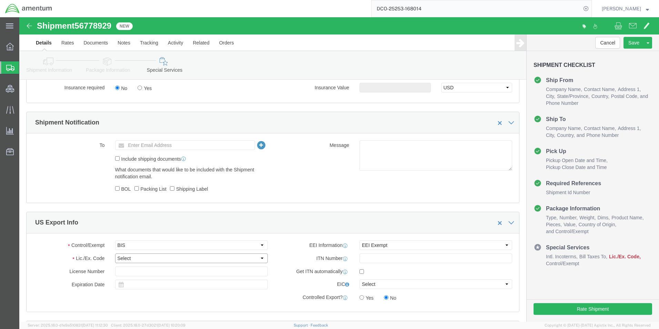
select select "NLR"
click select "Select AGR-Agricultural APP-Computers APR-Additional Permissive Exports AVS-Air…"
click select "Select AES-Direct EEI Carrier File EEI EEI Exempt"
select select "CFIL"
click select "Select AES-Direct EEI Carrier File EEI EEI Exempt"
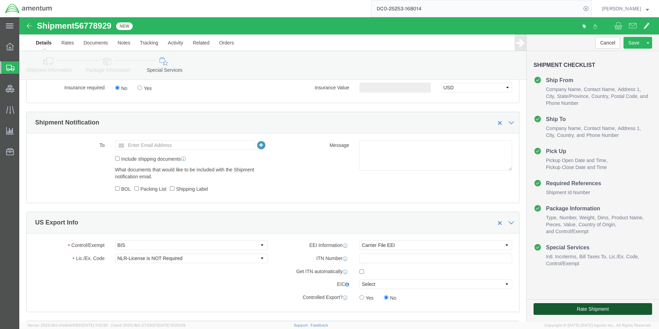
click button "Rate Shipment"
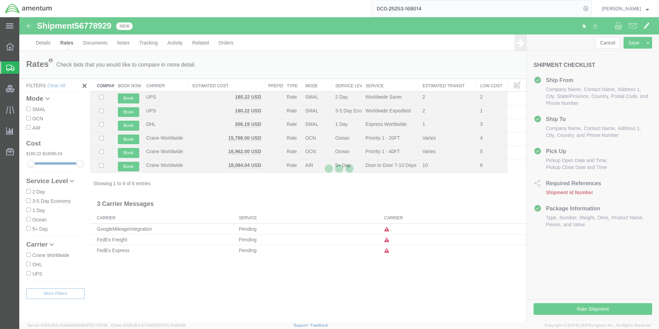
scroll to position [0, 0]
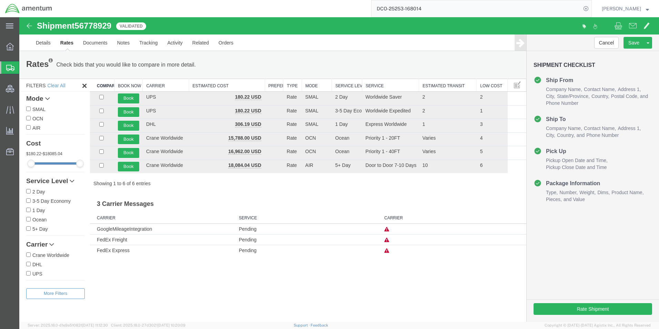
click at [0, 0] on span "Shipment Manager" at bounding box center [0, 0] width 0 height 0
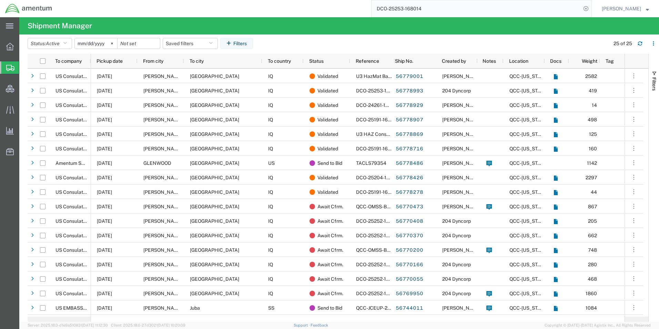
click at [352, 42] on agx-table-filter-chips "Status: Active Active All Approved Booked Canceled Delivered Denied New On Hold…" at bounding box center [317, 46] width 579 height 16
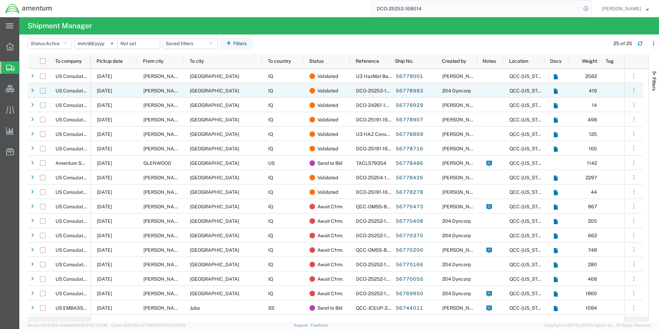
click at [42, 91] on input "Press Space to toggle row selection (unchecked)" at bounding box center [43, 91] width 6 height 6
checkbox input "true"
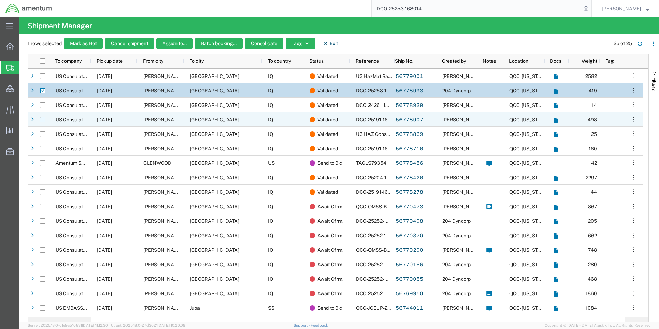
click at [40, 120] on input "Press Space to toggle row selection (unchecked)" at bounding box center [43, 120] width 6 height 6
checkbox input "true"
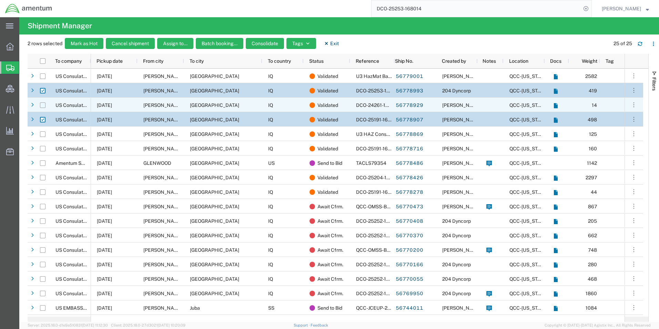
click at [44, 104] on input "Press Space to toggle row selection (unchecked)" at bounding box center [43, 105] width 6 height 6
checkbox input "true"
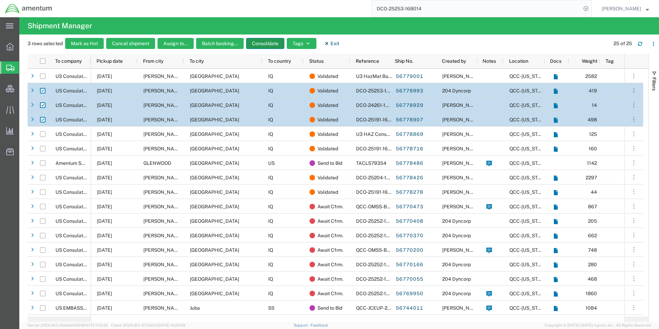
click at [267, 44] on button "Consolidate" at bounding box center [265, 43] width 38 height 11
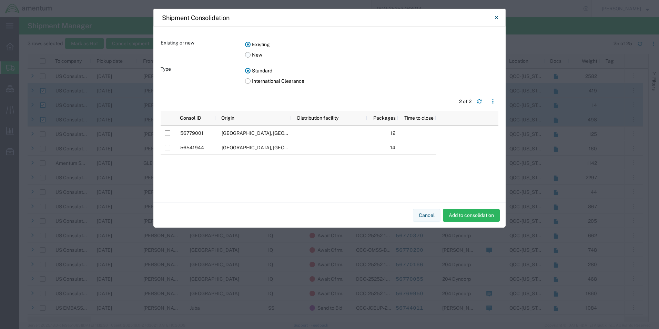
click at [250, 56] on label "New" at bounding box center [371, 55] width 253 height 10
click at [0, 0] on input "New" at bounding box center [0, 0] width 0 height 0
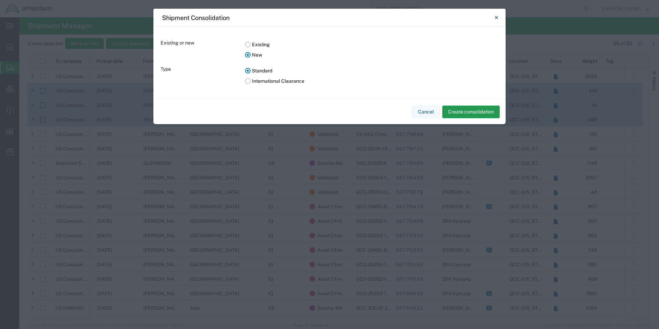
click at [480, 111] on button "Create consolidation" at bounding box center [471, 111] width 58 height 13
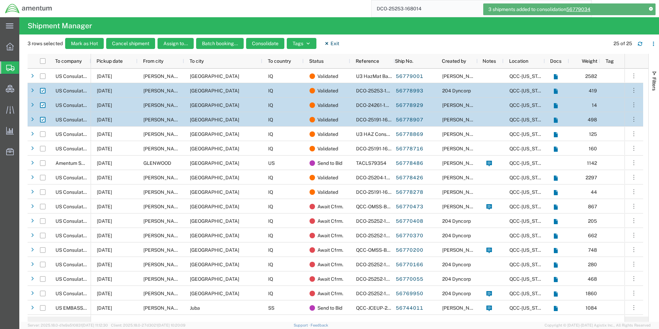
click at [585, 10] on link "56779034" at bounding box center [578, 10] width 24 height 6
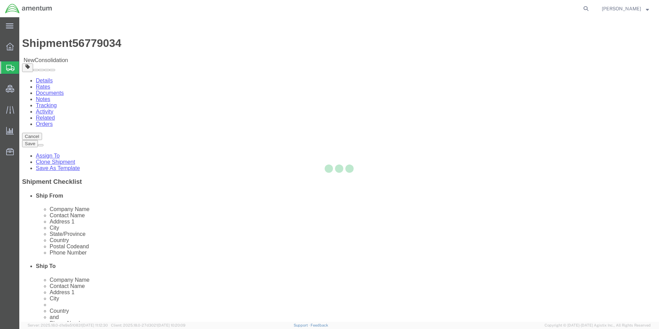
select select "42668"
select select
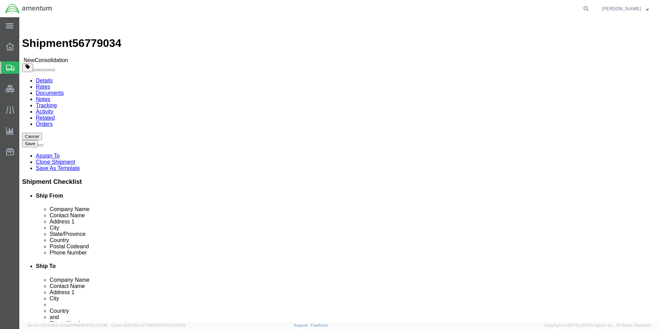
click input "text"
type input "[GEOGRAPHIC_DATA]"
click div "ADDITIONAL INFORMATION"
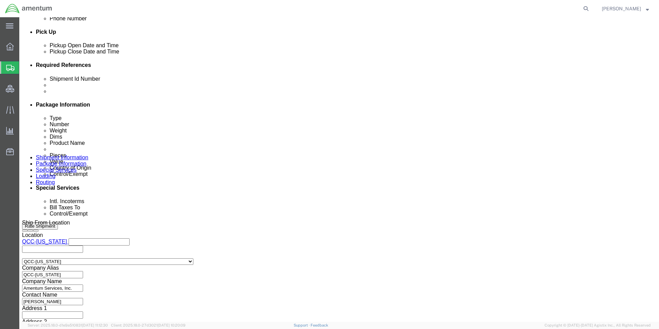
scroll to position [310, 0]
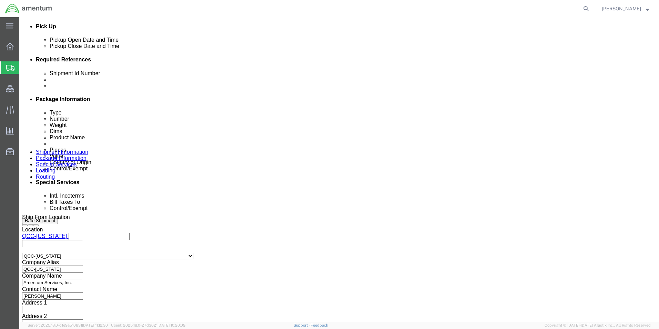
click input "text"
type input "BEC haz console 9/10"
click div "Ship From Location Location [GEOGRAPHIC_DATA]-[US_STATE] My Profile Location [P…"
click select "Select Account Type Activity ID Airline Appointment Number ASN Batch Request # …"
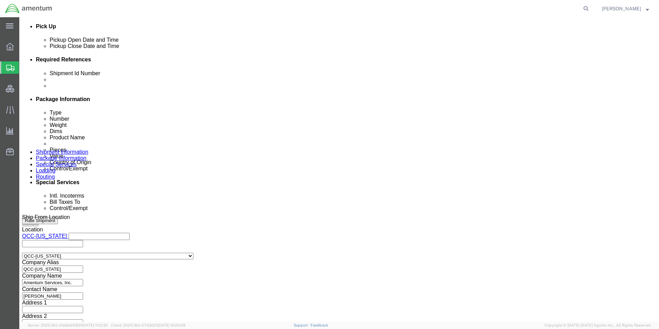
click select "Select Account Type Activity ID Airline Appointment Number ASN Batch Request # …"
select select "DEPT"
type input "OMSS"
click div "Shipment Id Number BEC haz console 9/10 Select Account Type Activity ID Airline…"
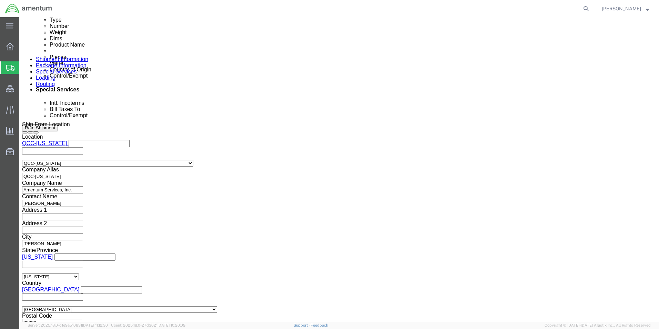
scroll to position [403, 0]
click button "Continue"
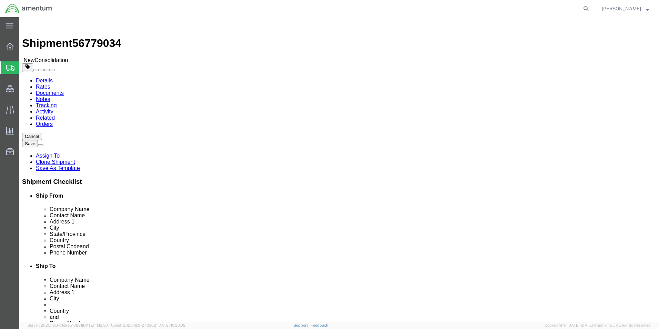
click icon
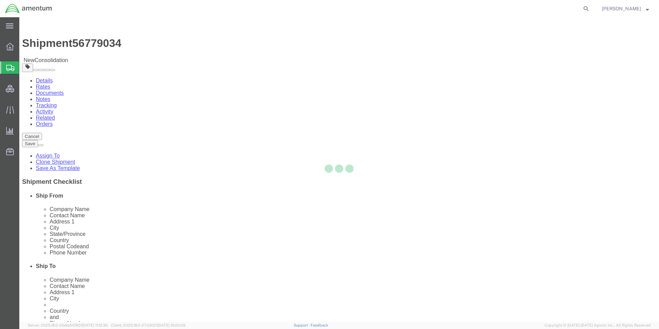
select select
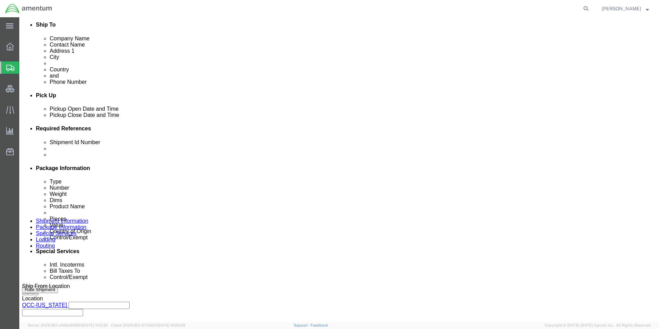
scroll to position [276, 0]
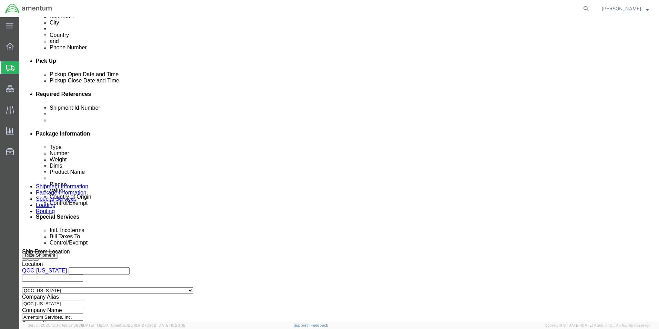
click select "Select Gift Personal Effects Repair/Warranty Return Sample Sold Temporary/Not S…"
select select "SOLD"
click select "Select Gift Personal Effects Repair/Warranty Return Sample Sold Temporary/Not S…"
click select "Select Recipient Account Sender/Shipper Third Party Account"
select select "SHIP"
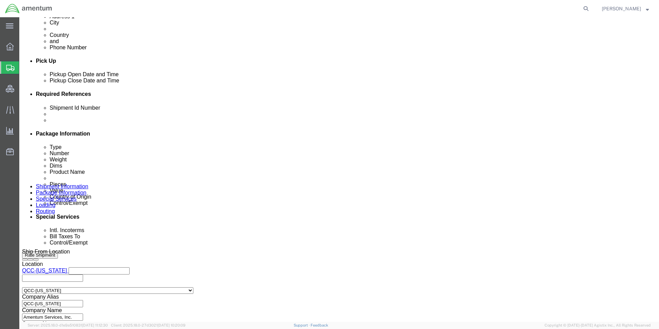
click select "Select Recipient Account Sender/Shipper Third Party Account"
drag, startPoint x: 347, startPoint y: 153, endPoint x: 351, endPoint y: 160, distance: 7.7
click select "Select Carriage Insurance Paid Carriage Paid To Cost and Freight Cost Insurance…"
select select "DAP"
click select "Select Carriage Insurance Paid Carriage Paid To Cost and Freight Cost Insurance…"
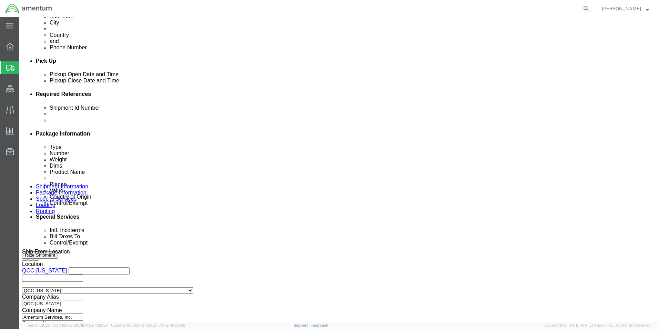
select select "RCPN"
click div "Billing Location Select Select My Profile Location 1002-4122-6 1006-5256-0 1026…"
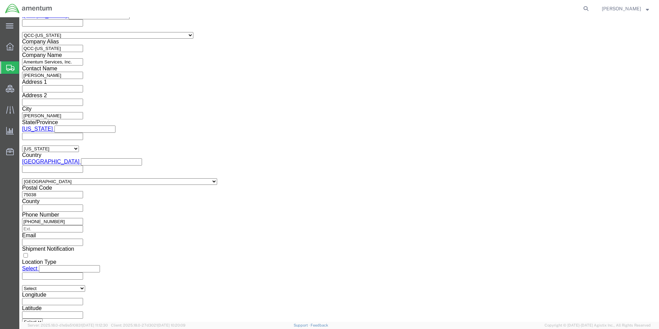
scroll to position [551, 0]
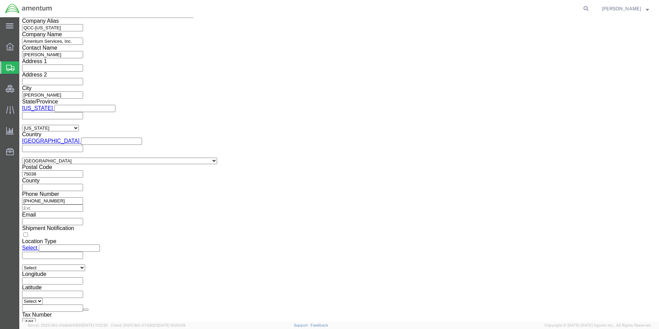
drag, startPoint x: 121, startPoint y: 156, endPoint x: 110, endPoint y: 163, distance: 12.2
click select "Select ATF BIS DEA EPA FDA FTR ITAR OFAC Other (OPA)"
select select "BIS"
click select "Select ATF BIS DEA EPA FDA FTR ITAR OFAC Other (OPA)"
click select "Select AGR-Agricultural APP-Computers APR-Additional Permissive Exports AVS-Air…"
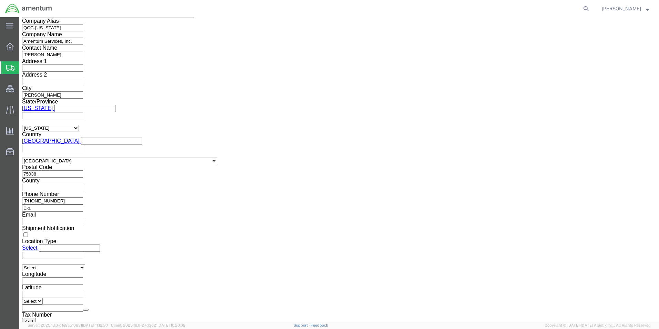
select select "NLR"
click select "Select AGR-Agricultural APP-Computers APR-Additional Permissive Exports AVS-Air…"
click select "Select AES-Direct EEI Carrier File EEI EEI Exempt"
select select "CFIL"
click select "Select AES-Direct EEI Carrier File EEI EEI Exempt"
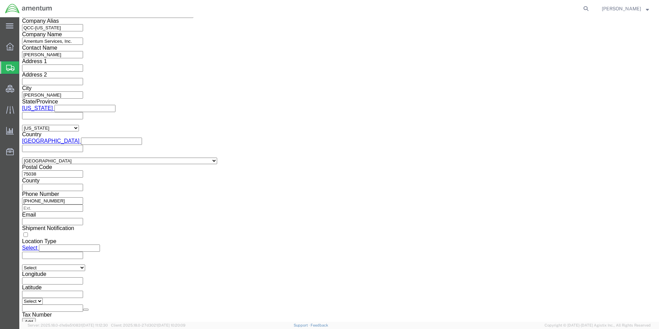
drag, startPoint x: 551, startPoint y: 291, endPoint x: 276, endPoint y: 243, distance: 279.5
click button "Rate Shipment"
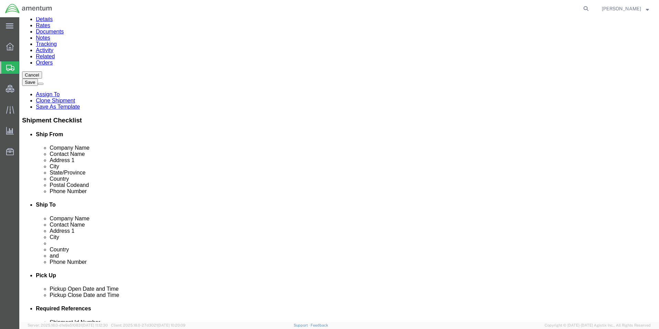
scroll to position [0, 0]
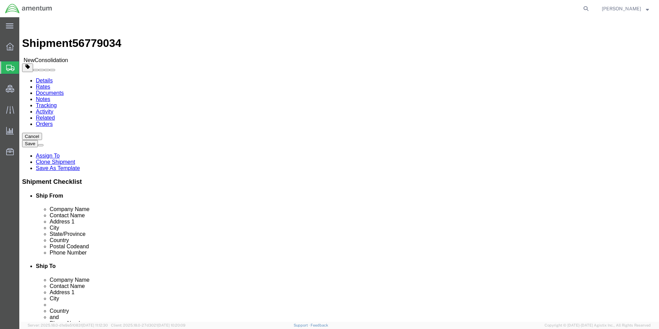
click icon
type input "qcc"
select select "42639"
select select "[GEOGRAPHIC_DATA]"
type input "qcc"
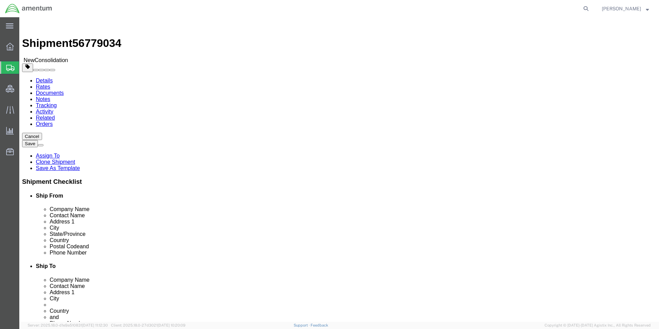
select select "42668"
select select "[GEOGRAPHIC_DATA]"
drag, startPoint x: 572, startPoint y: 293, endPoint x: 570, endPoint y: 326, distance: 33.1
click button "Rate Shipment"
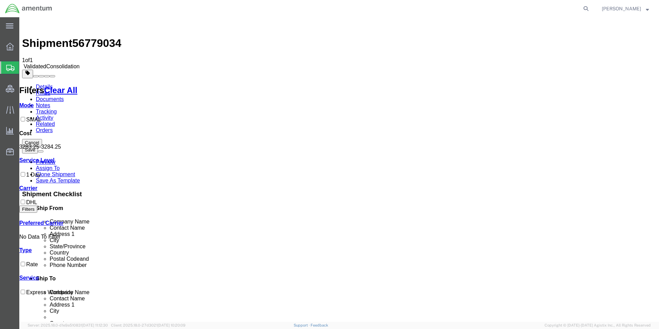
click at [64, 96] on link "Documents" at bounding box center [50, 99] width 28 height 6
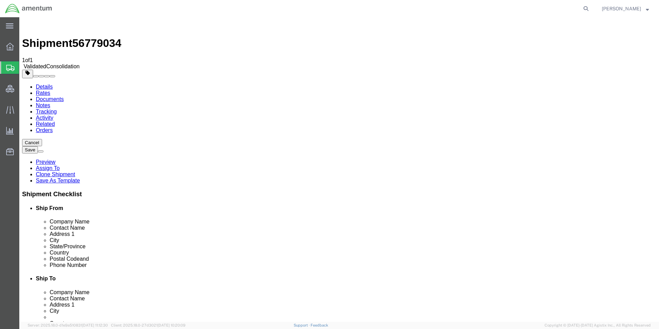
click at [36, 84] on link "Details" at bounding box center [44, 87] width 17 height 6
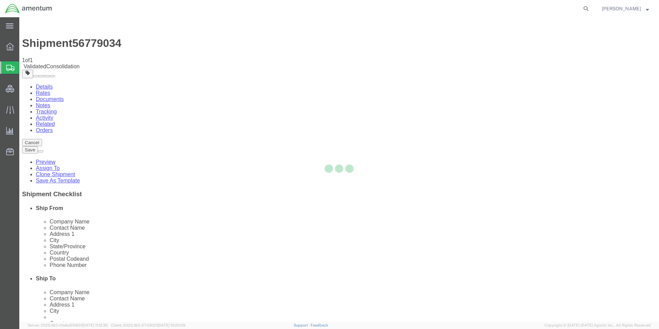
select select "42668"
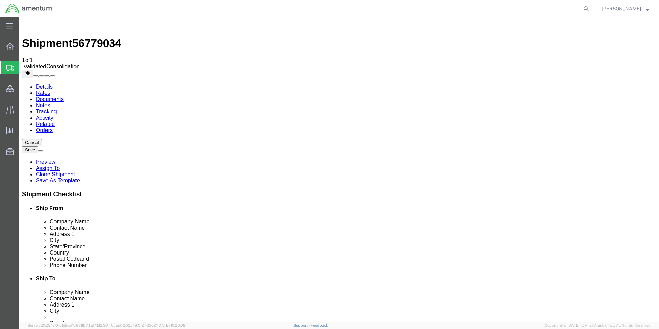
click link "Documents"
checkbox input "false"
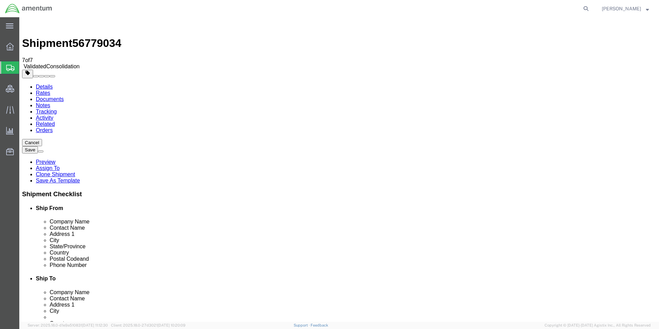
checkbox input "true"
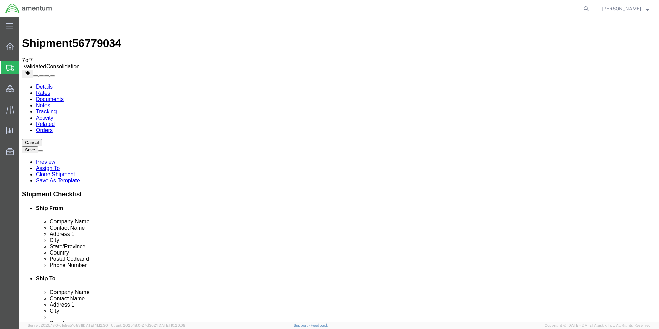
checkbox input "true"
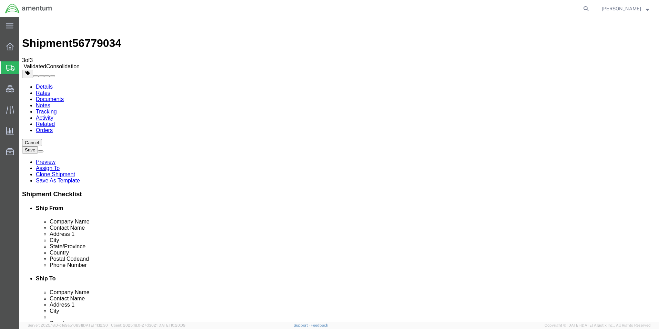
click at [591, 9] on icon at bounding box center [586, 9] width 10 height 10
click at [514, 7] on input "search" at bounding box center [477, 8] width 210 height 17
type input "56779001"
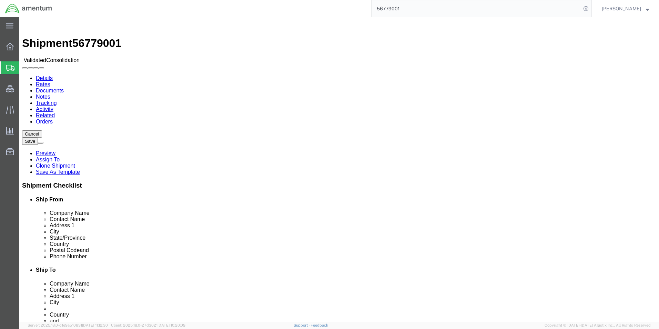
select select "42668"
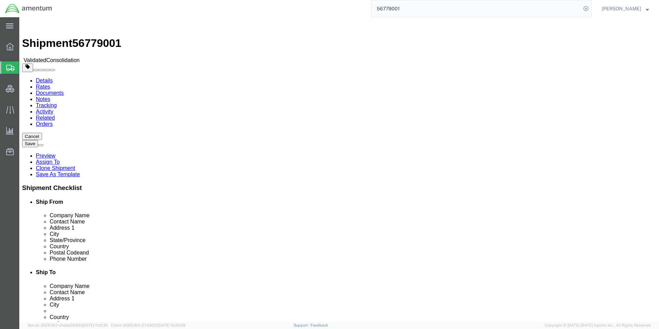
click link "Documents"
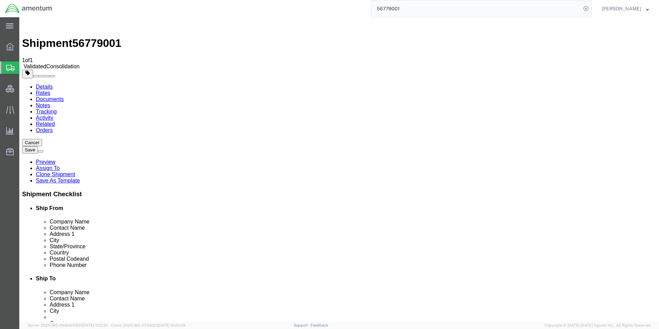
click at [42, 84] on link "Details" at bounding box center [44, 87] width 17 height 6
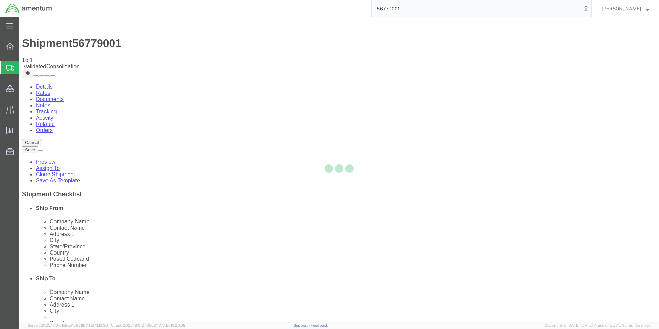
select select "42668"
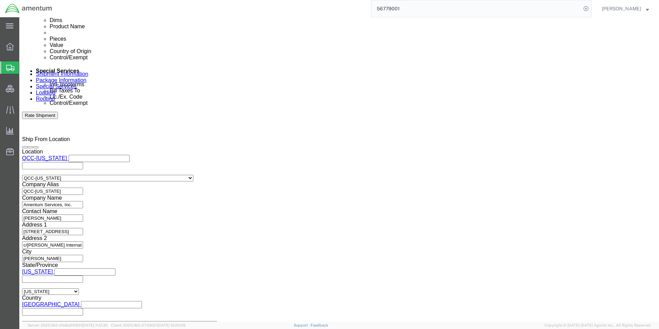
scroll to position [411, 0]
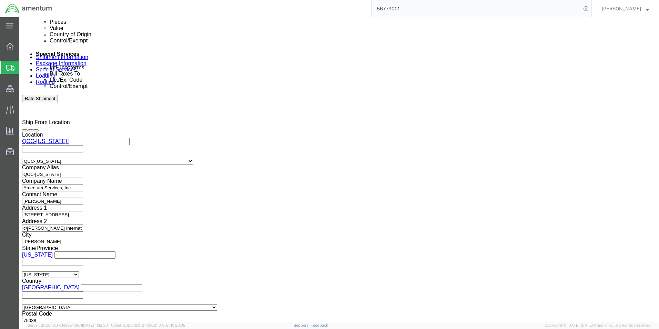
click link "Documents"
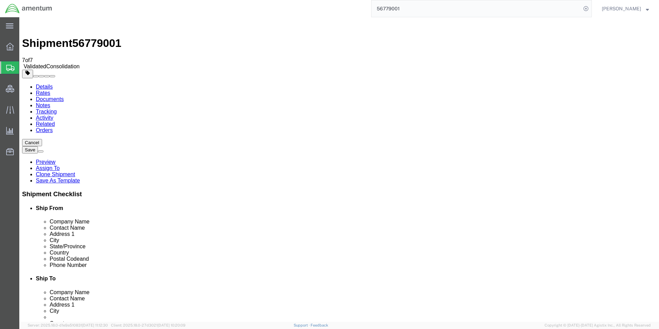
click at [405, 10] on input "56779001" at bounding box center [477, 8] width 210 height 17
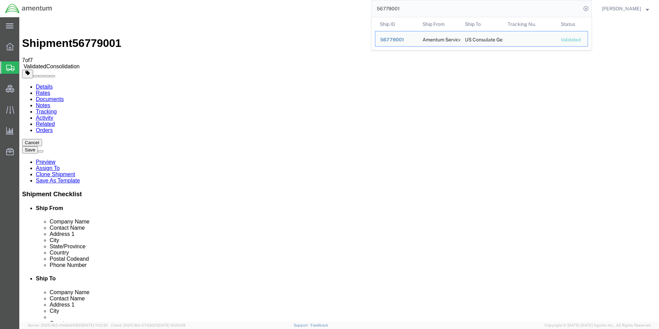
click at [405, 10] on input "56779001" at bounding box center [477, 8] width 210 height 17
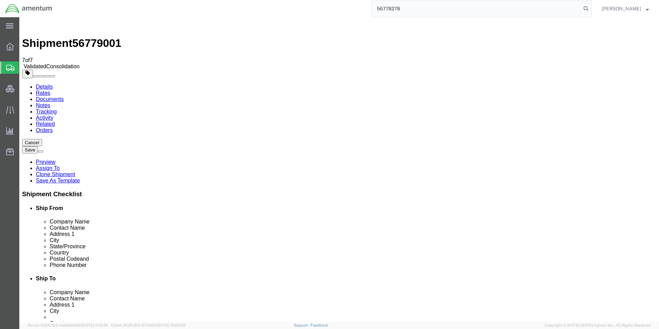
type input "56778278"
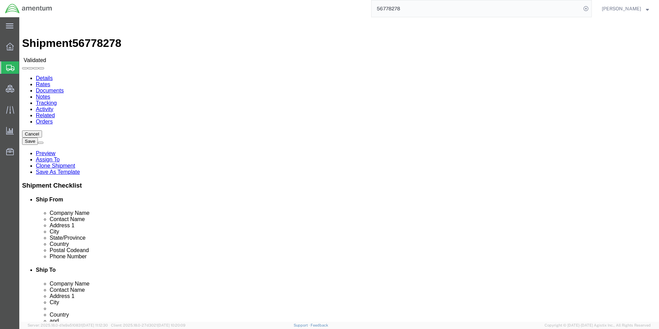
select select "42668"
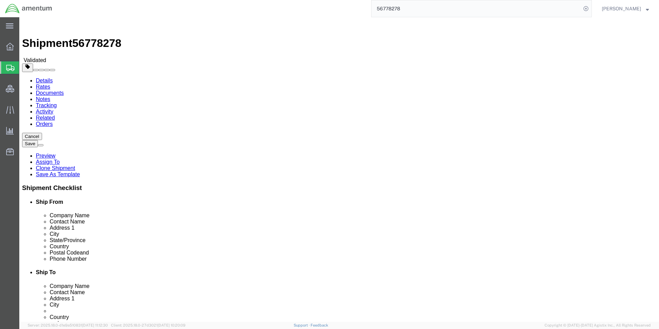
click link "Documents"
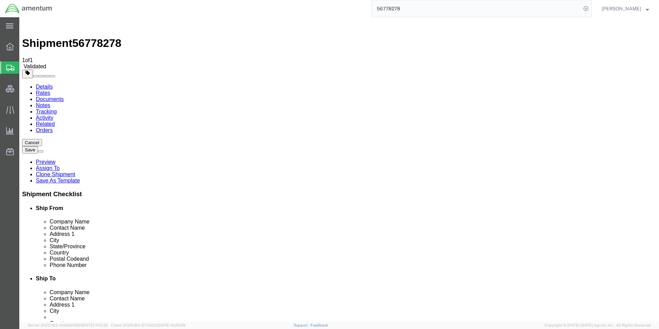
click at [49, 84] on link "Details" at bounding box center [44, 87] width 17 height 6
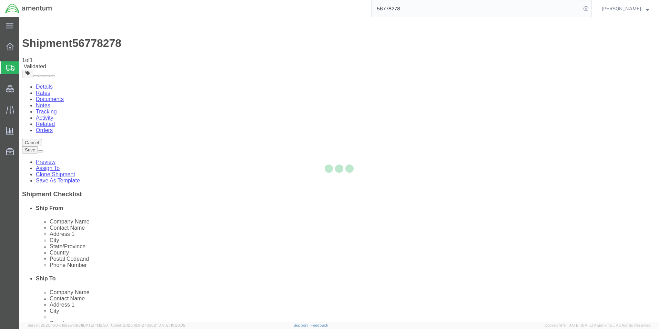
select select "42668"
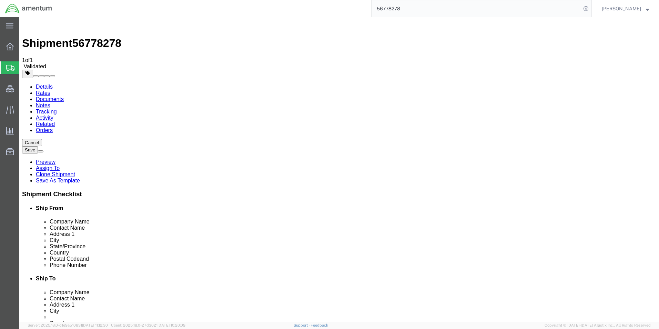
click link "Documents"
